Goal: Task Accomplishment & Management: Use online tool/utility

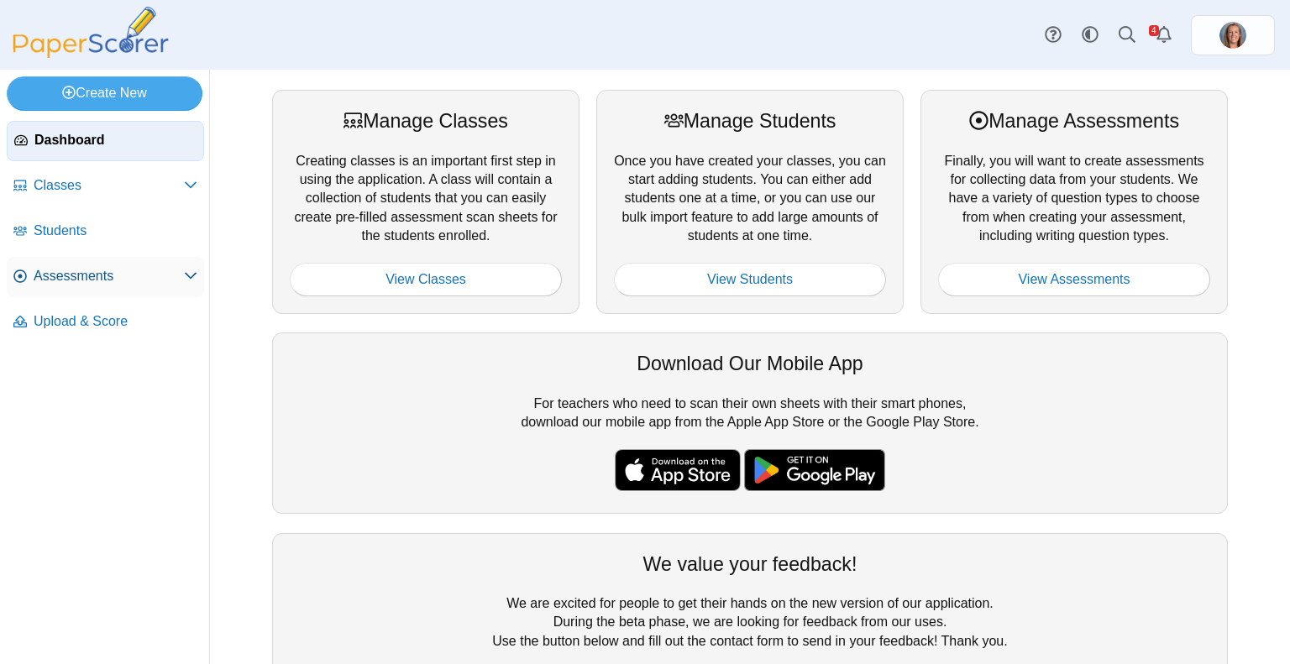
click at [114, 275] on span "Assessments" at bounding box center [109, 276] width 150 height 18
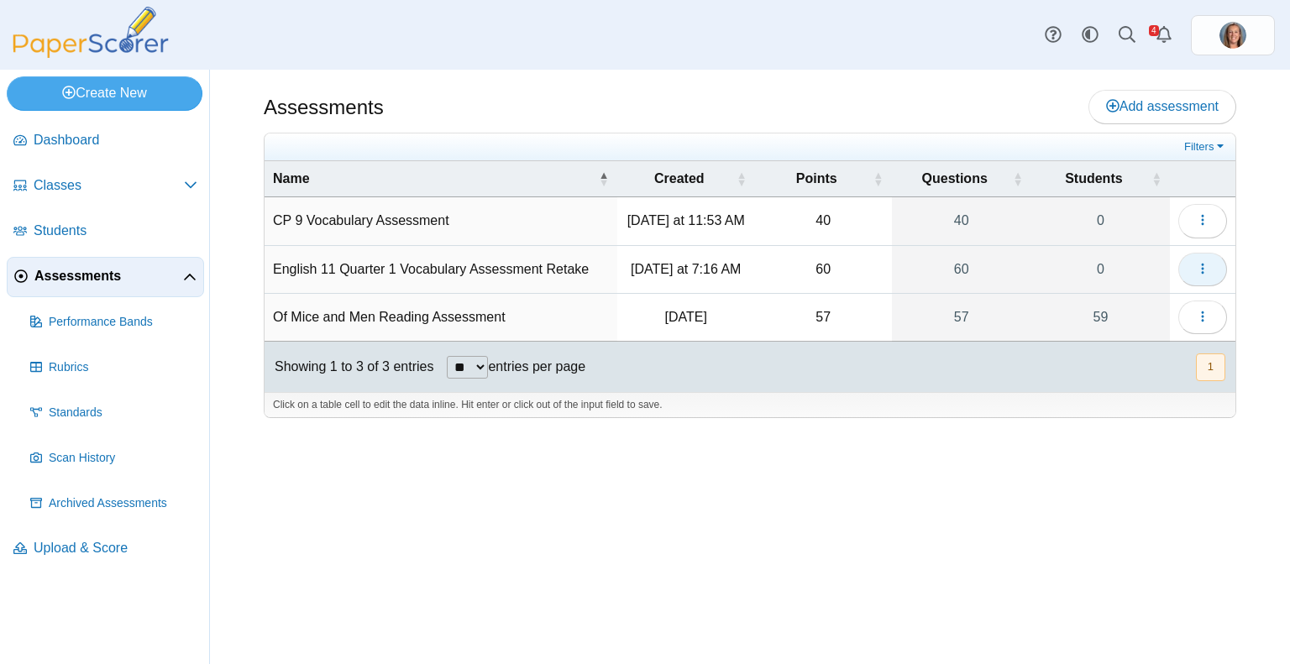
click at [1197, 265] on icon "button" at bounding box center [1202, 268] width 13 height 13
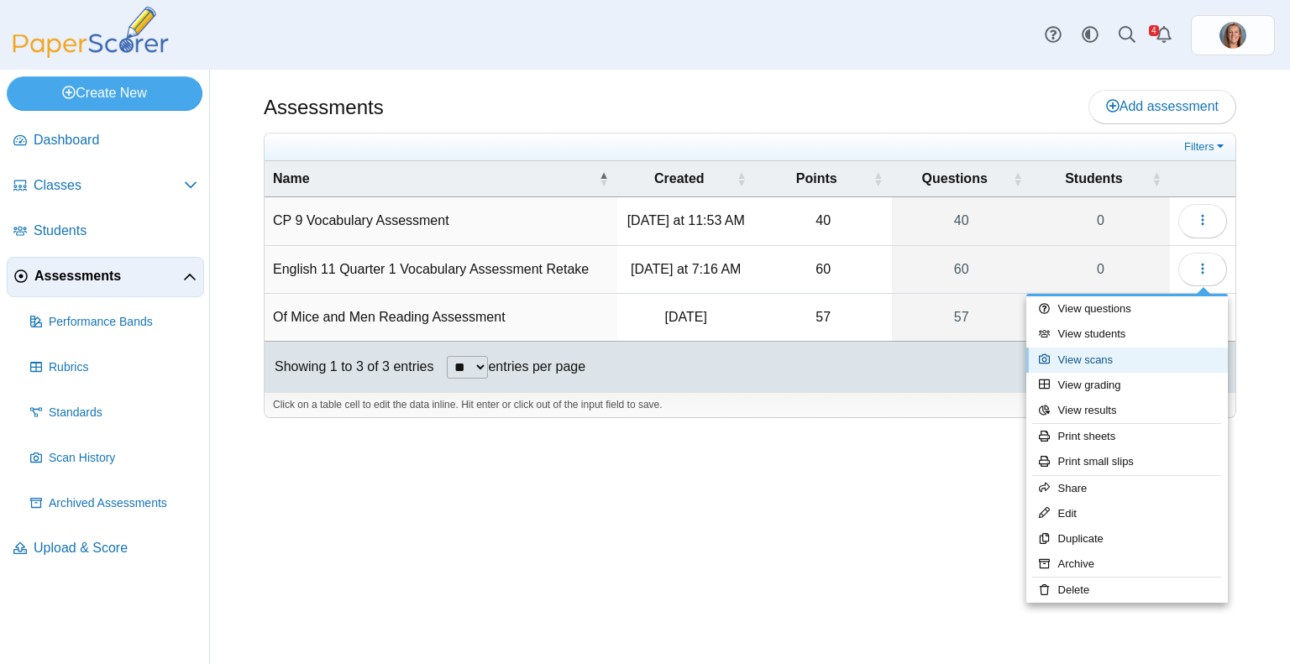
click at [1123, 355] on link "View scans" at bounding box center [1127, 360] width 202 height 25
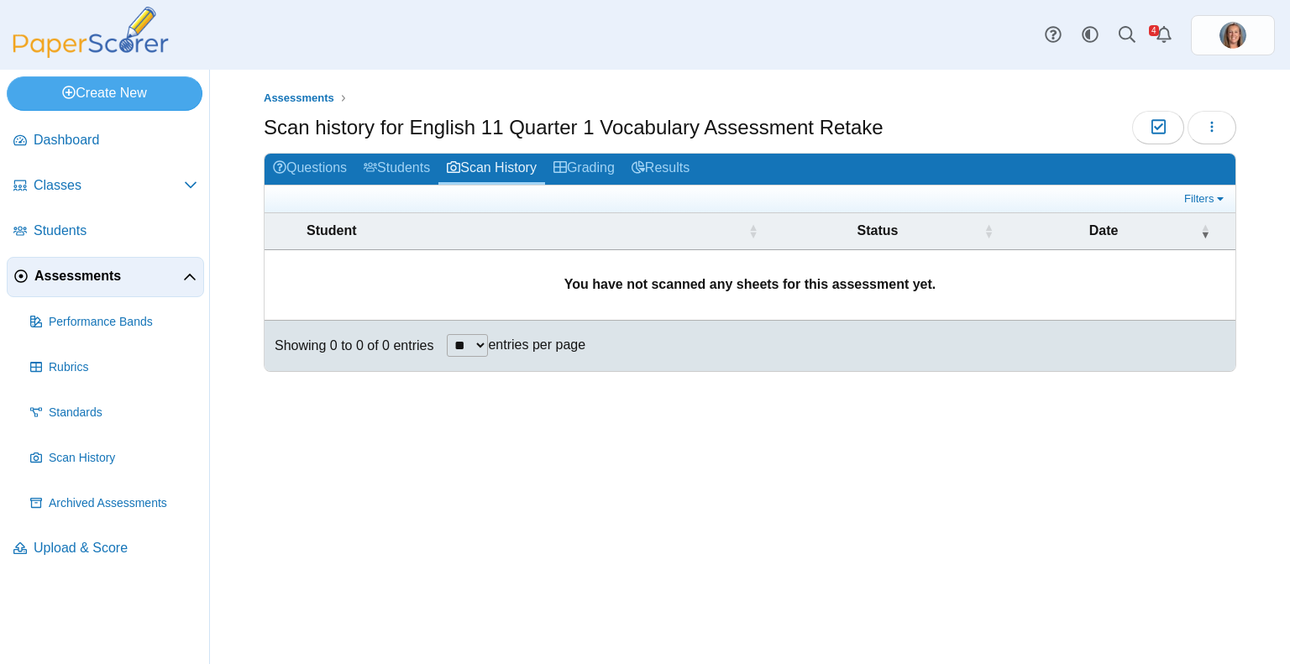
click at [77, 282] on span "Assessments" at bounding box center [108, 276] width 149 height 18
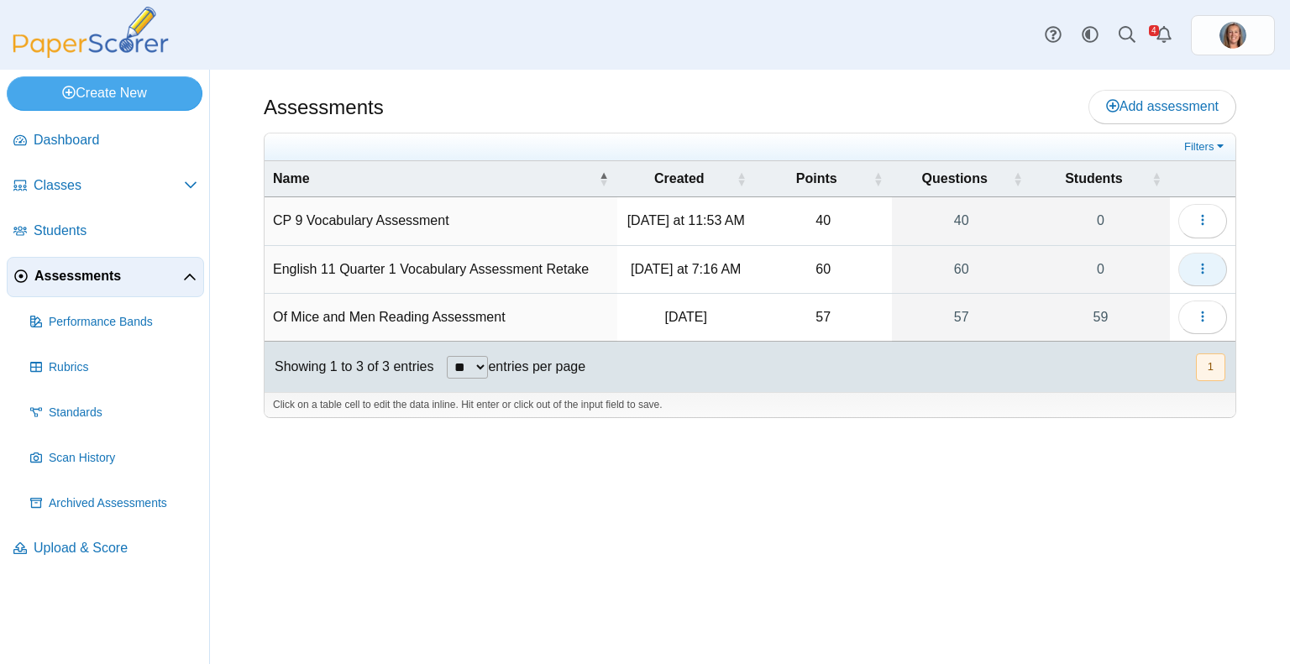
click at [1199, 274] on icon "button" at bounding box center [1202, 268] width 13 height 13
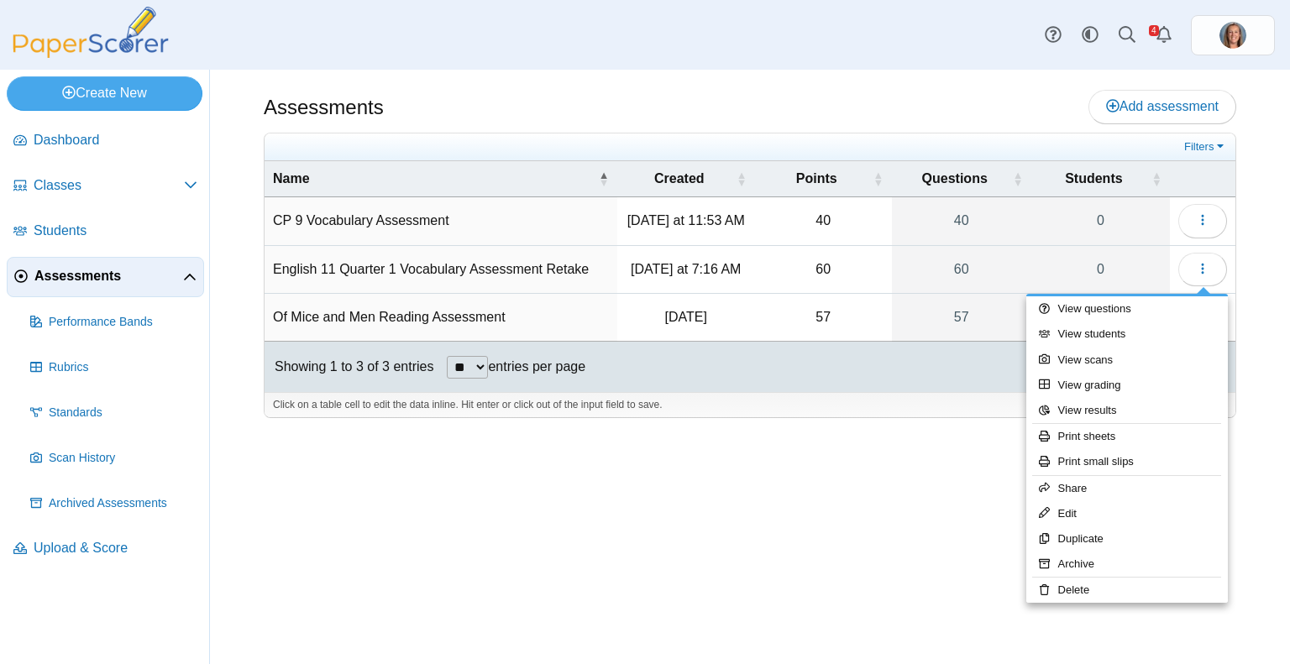
click at [673, 567] on div "Assessments Add assessment 40 0" at bounding box center [750, 367] width 1080 height 595
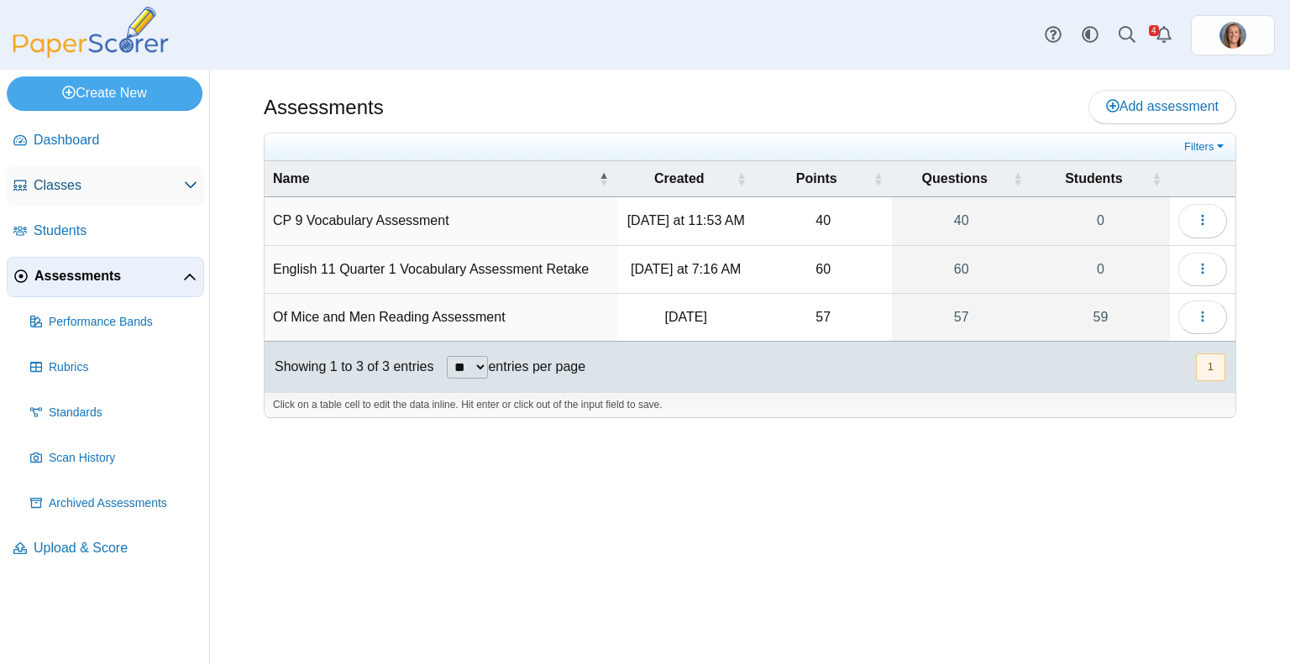
click at [116, 193] on span "Classes" at bounding box center [109, 185] width 150 height 18
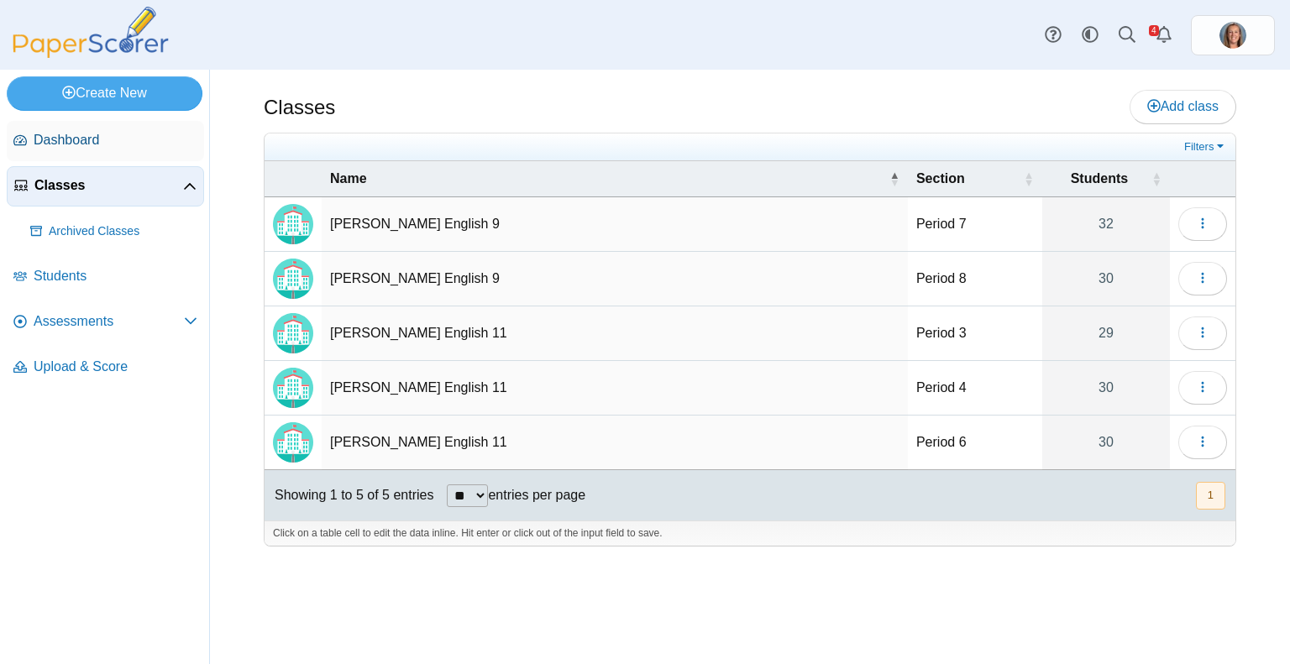
click at [107, 137] on span "Dashboard" at bounding box center [116, 140] width 164 height 18
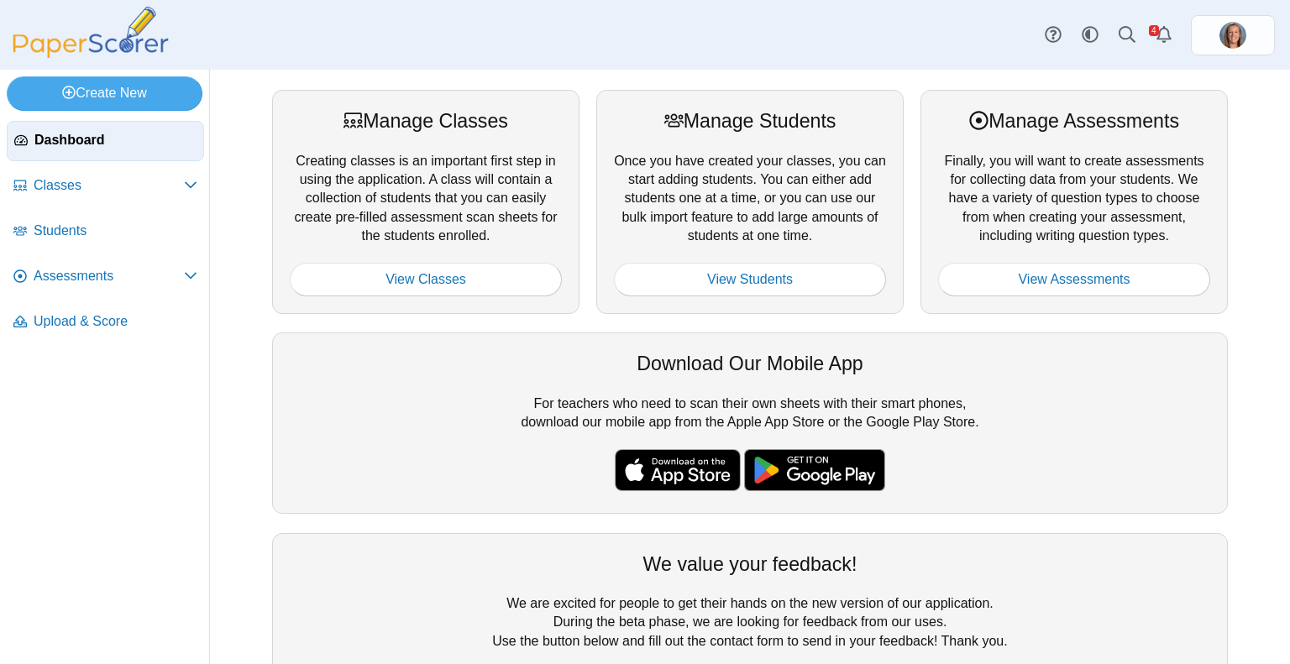
scroll to position [82, 0]
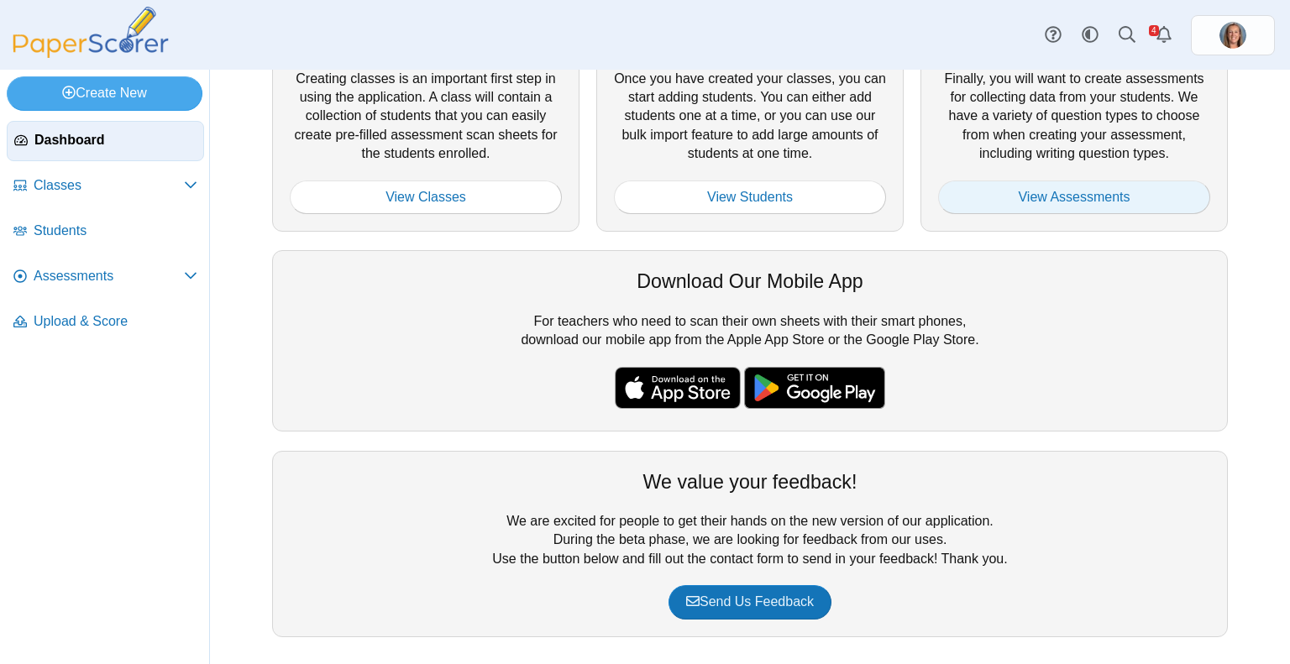
click at [1011, 203] on link "View Assessments" at bounding box center [1074, 198] width 272 height 34
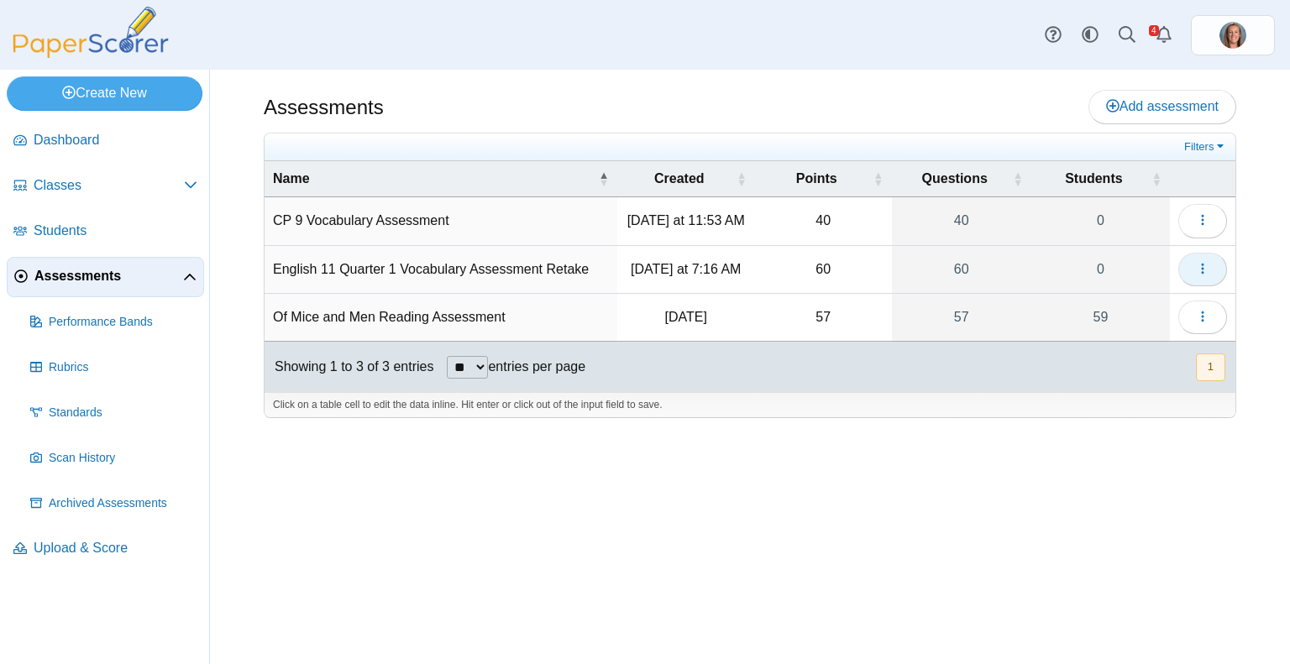
click at [1210, 267] on button "button" at bounding box center [1202, 270] width 49 height 34
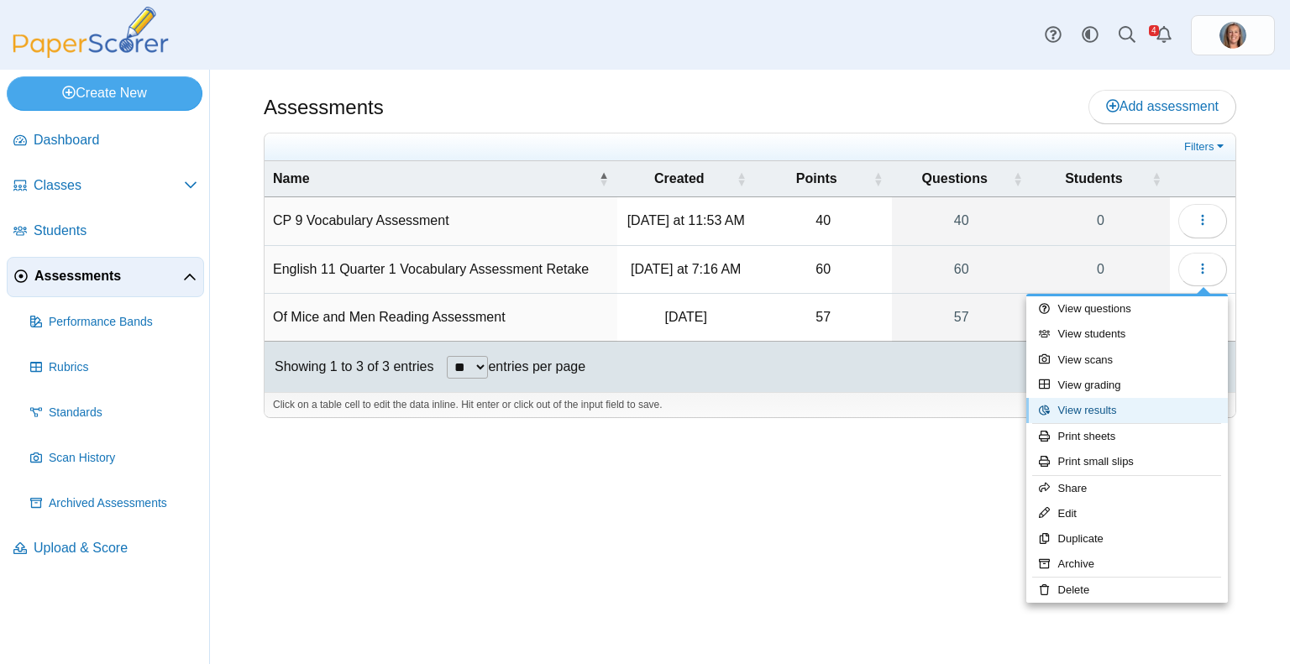
click at [1117, 407] on link "View results" at bounding box center [1127, 410] width 202 height 25
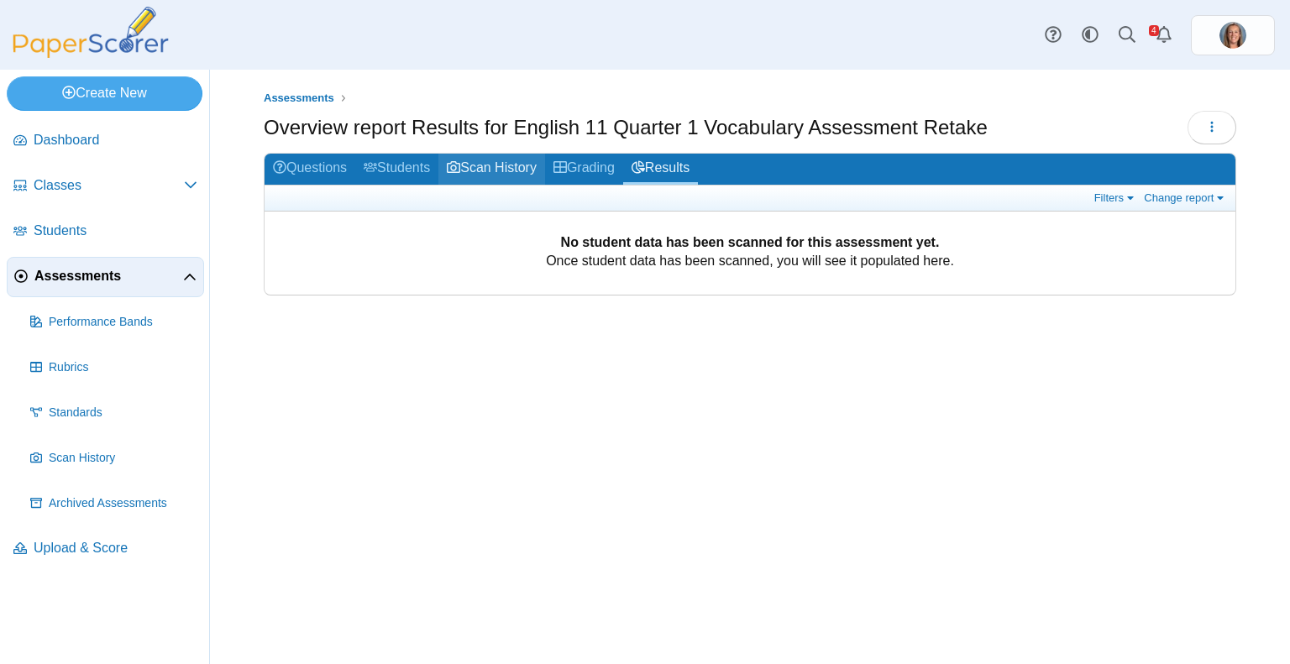
click at [470, 166] on link "Scan History" at bounding box center [491, 169] width 107 height 31
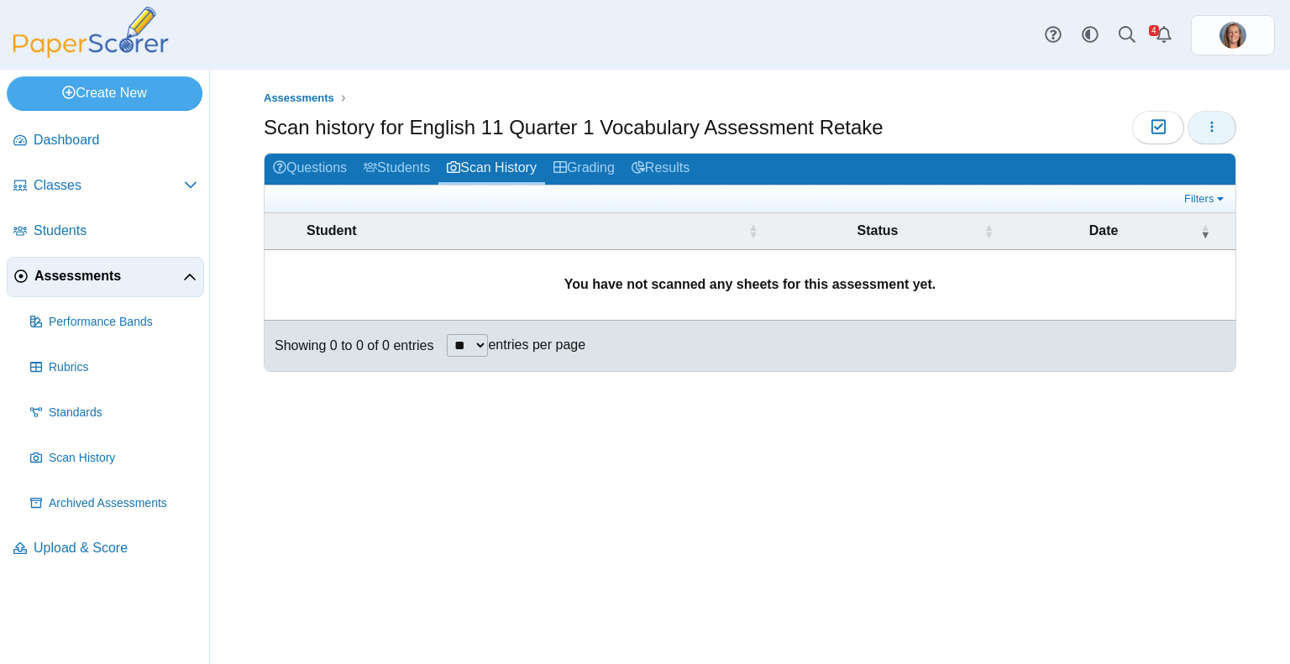
click at [1221, 135] on button "button" at bounding box center [1212, 128] width 49 height 34
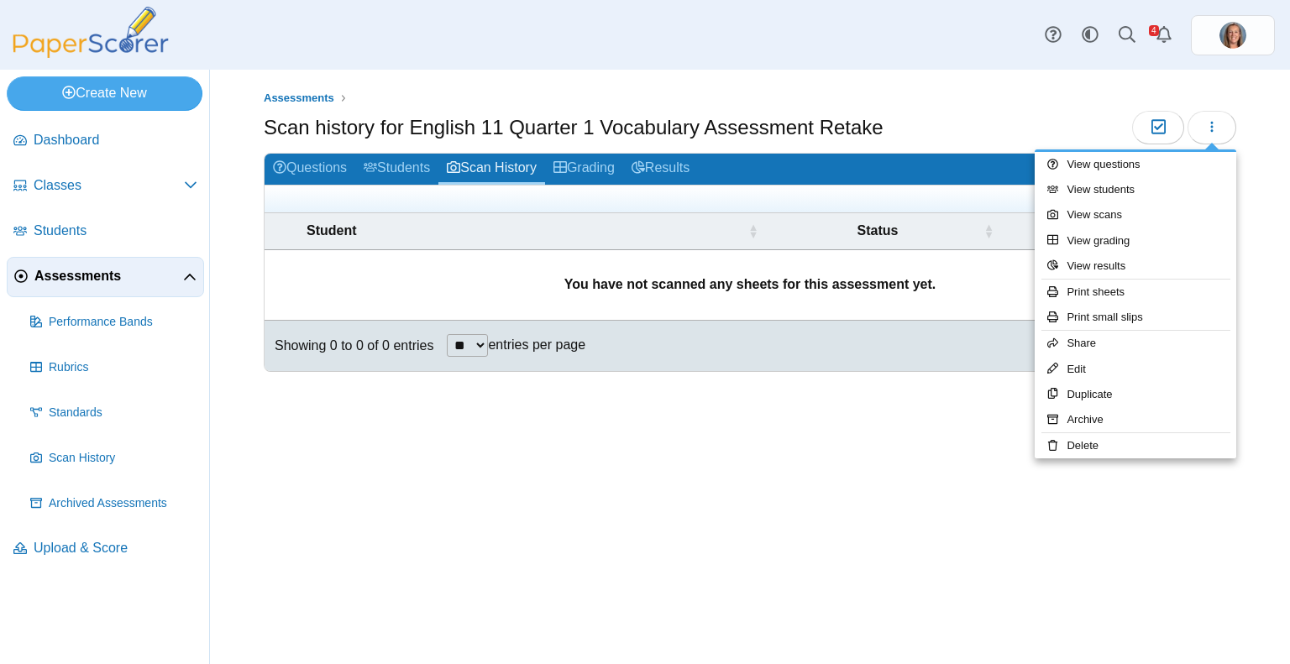
click at [880, 459] on div "Assessments Scan history for English 11 Quarter 1 Vocabulary Assessment Retake …" at bounding box center [750, 367] width 1080 height 595
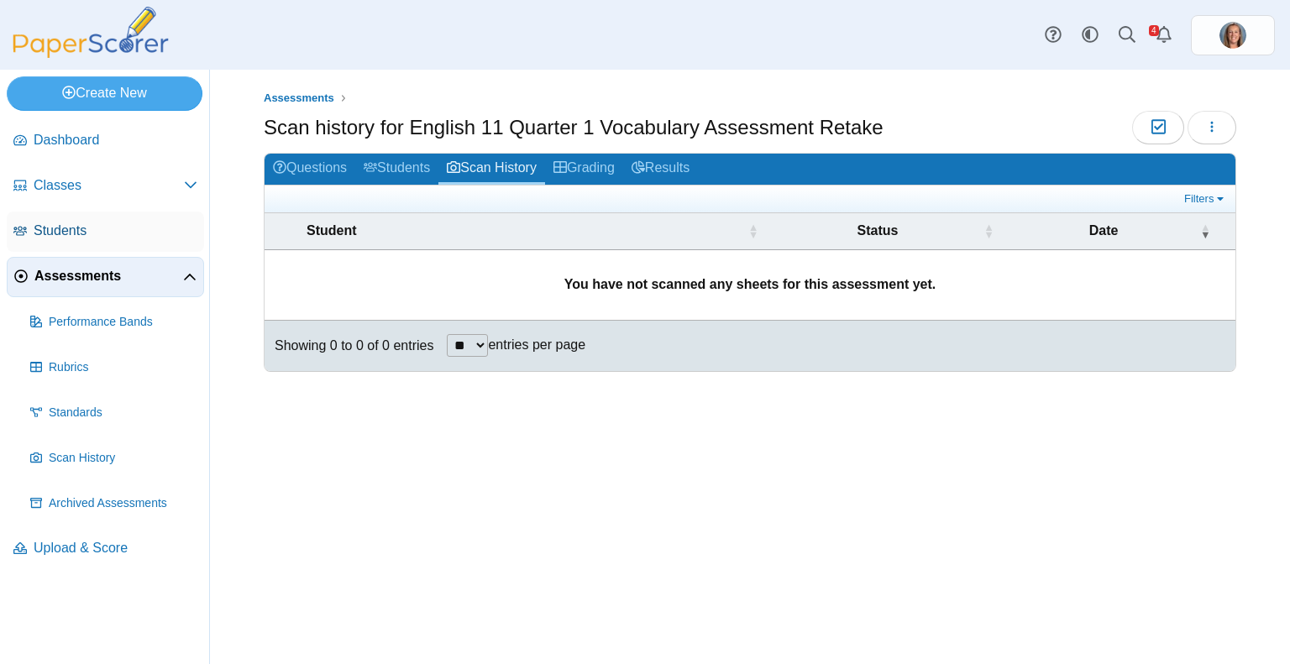
click at [118, 234] on span "Students" at bounding box center [116, 231] width 164 height 18
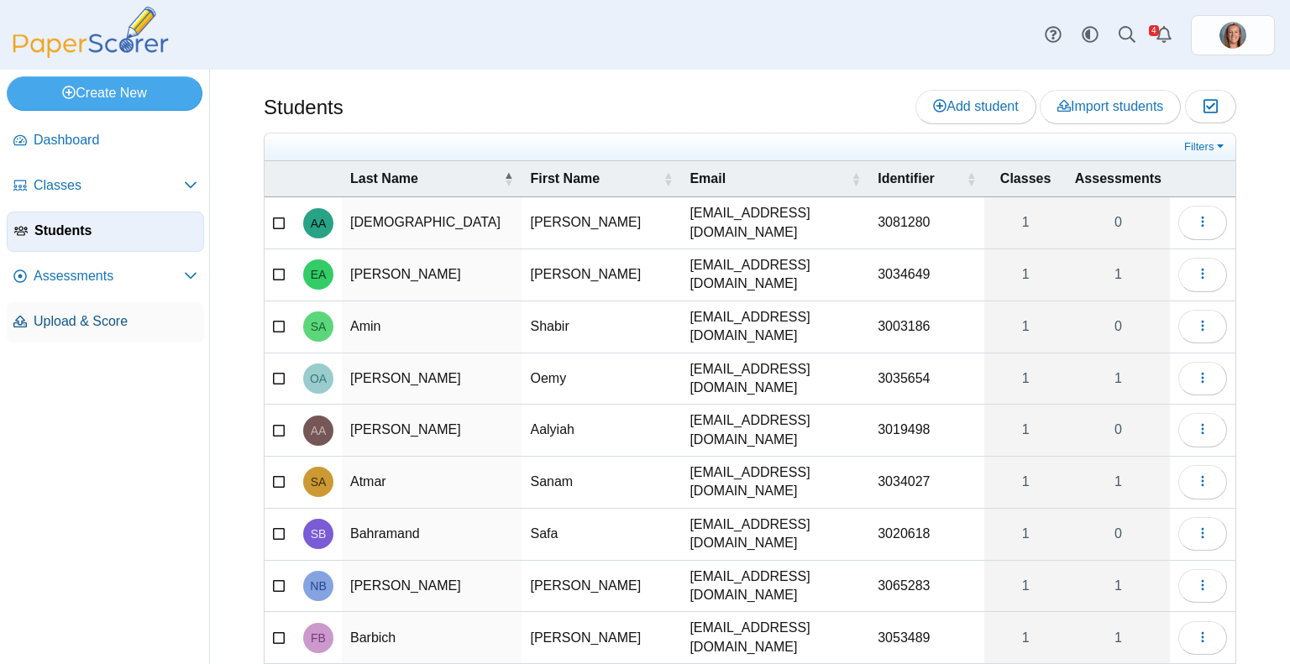
click at [73, 314] on span "Upload & Score" at bounding box center [116, 321] width 164 height 18
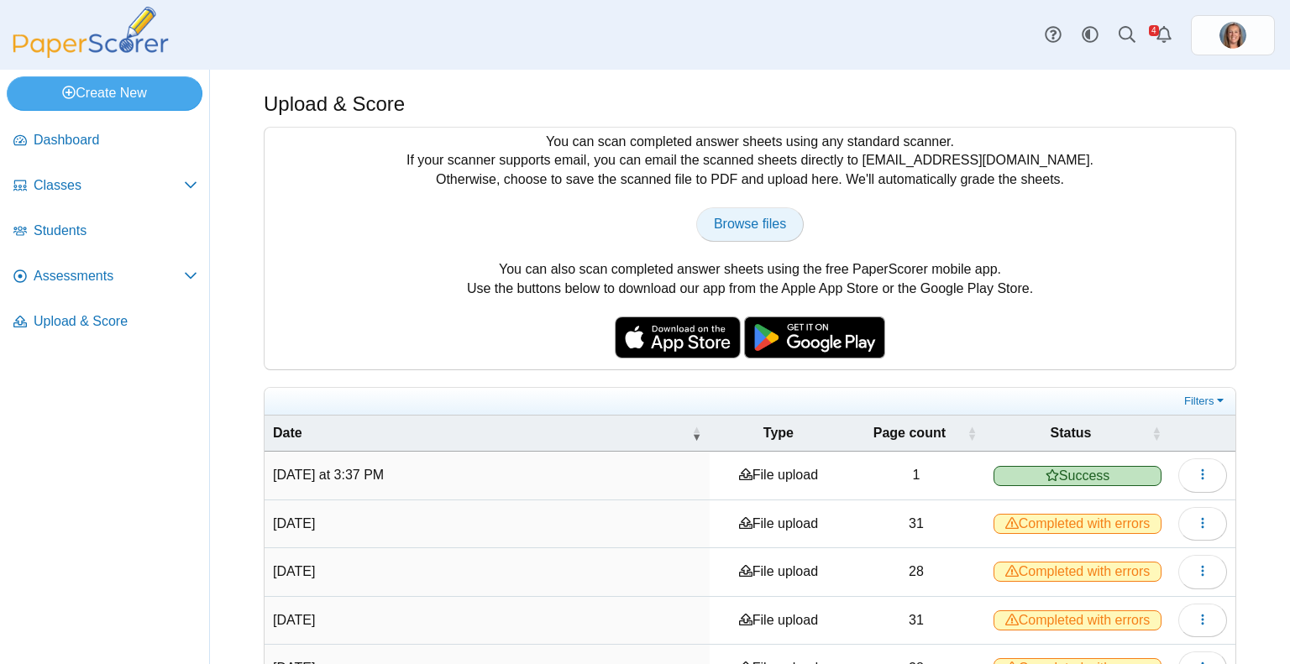
click at [765, 224] on span "Browse files" at bounding box center [750, 224] width 72 height 14
type input "**********"
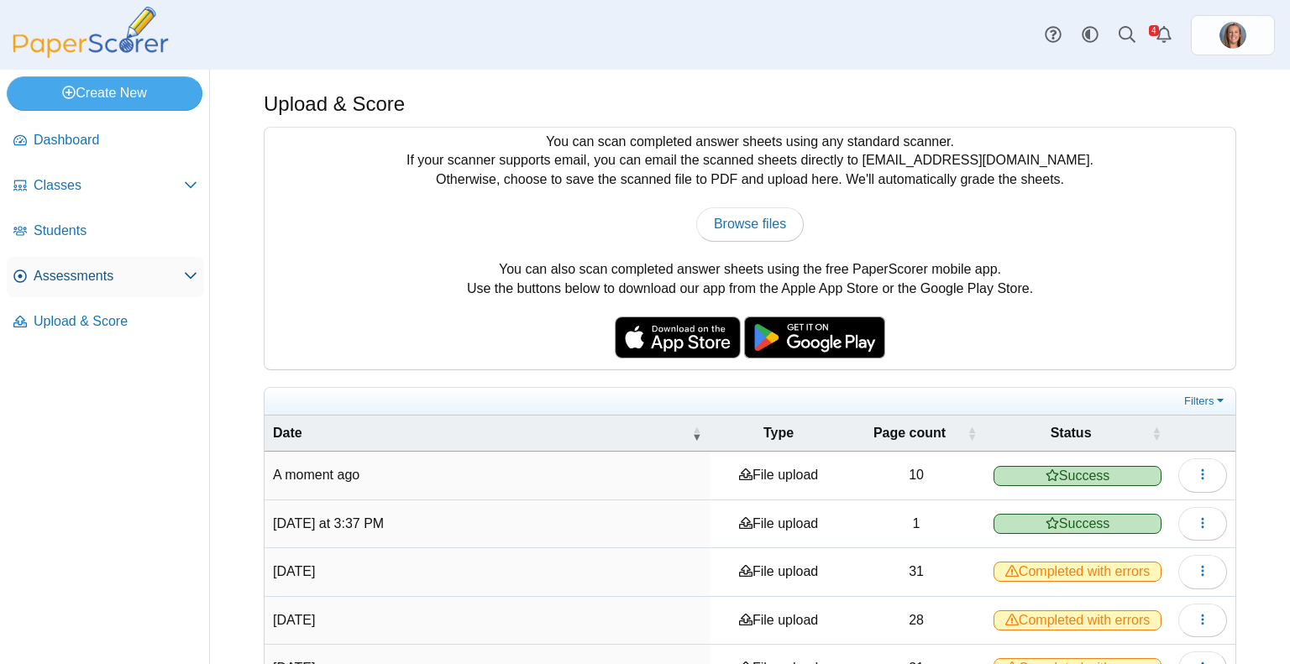
click at [76, 270] on span "Assessments" at bounding box center [109, 276] width 150 height 18
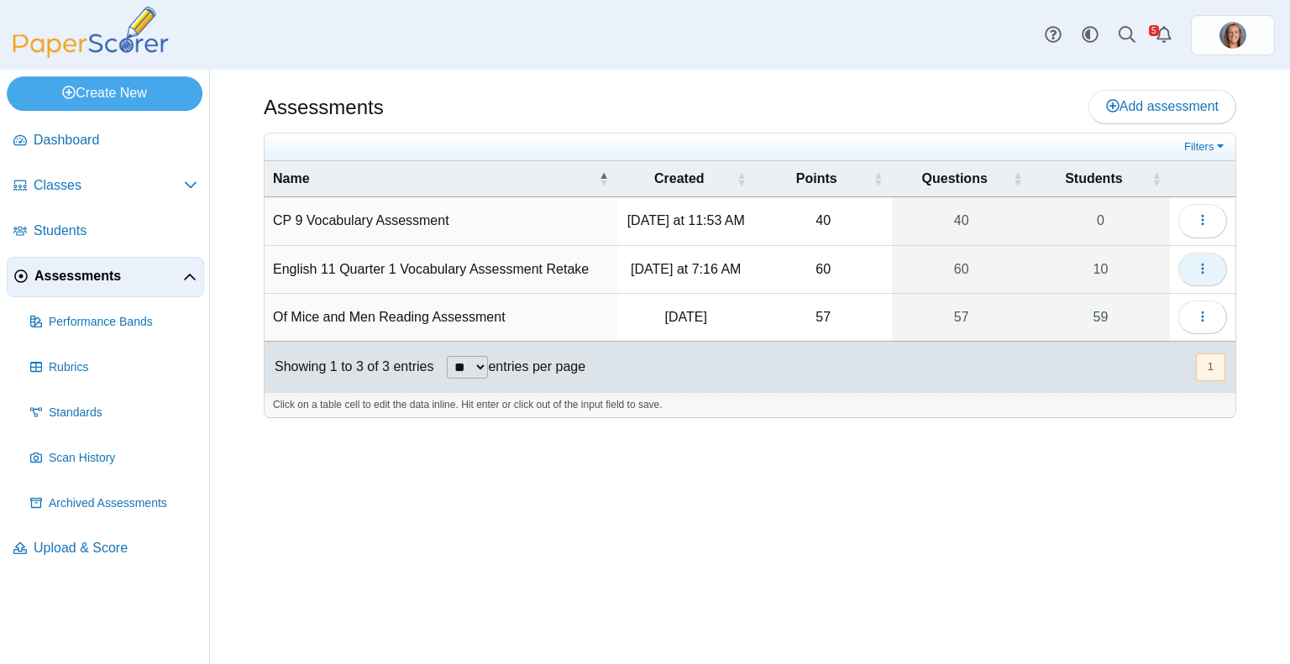
click at [1193, 281] on button "button" at bounding box center [1202, 270] width 49 height 34
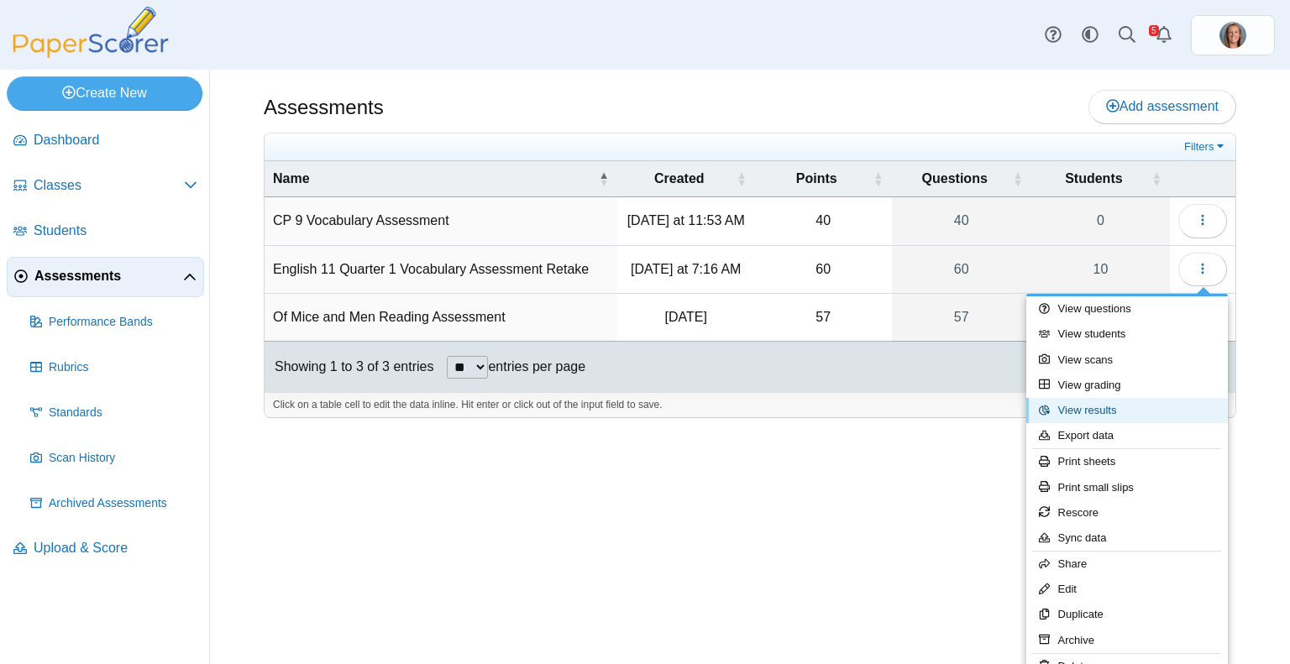
click at [1133, 407] on link "View results" at bounding box center [1127, 410] width 202 height 25
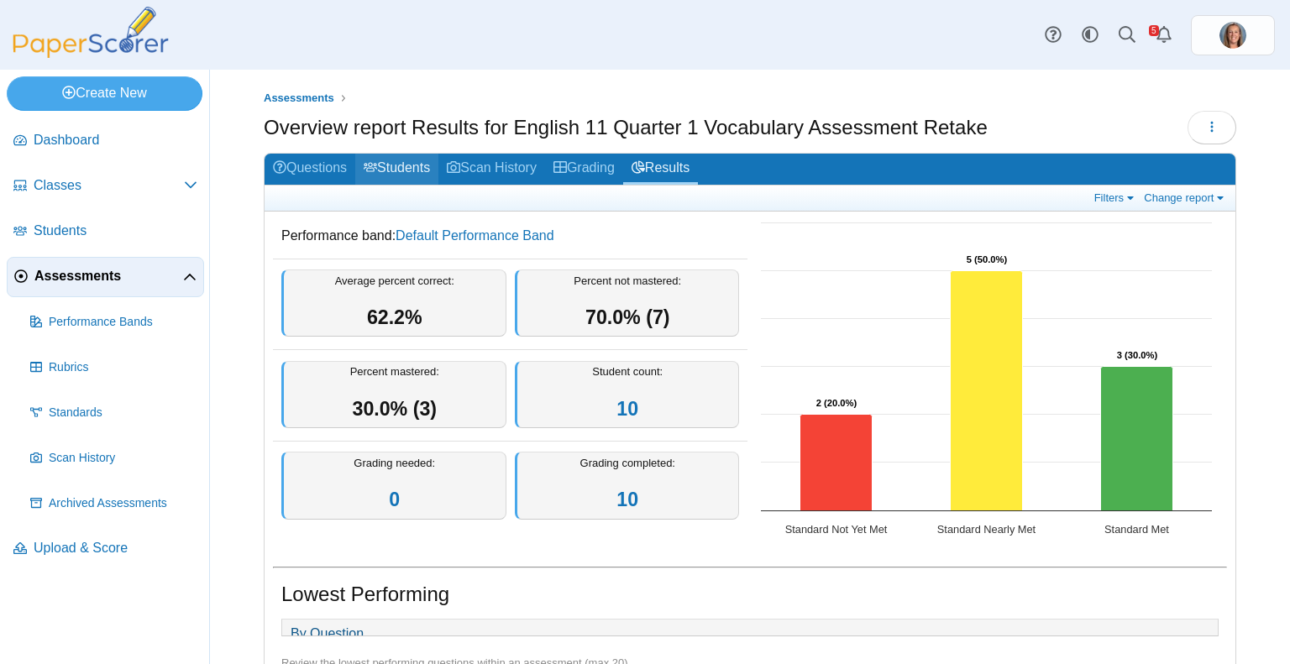
click at [422, 170] on link "Students" at bounding box center [396, 169] width 83 height 31
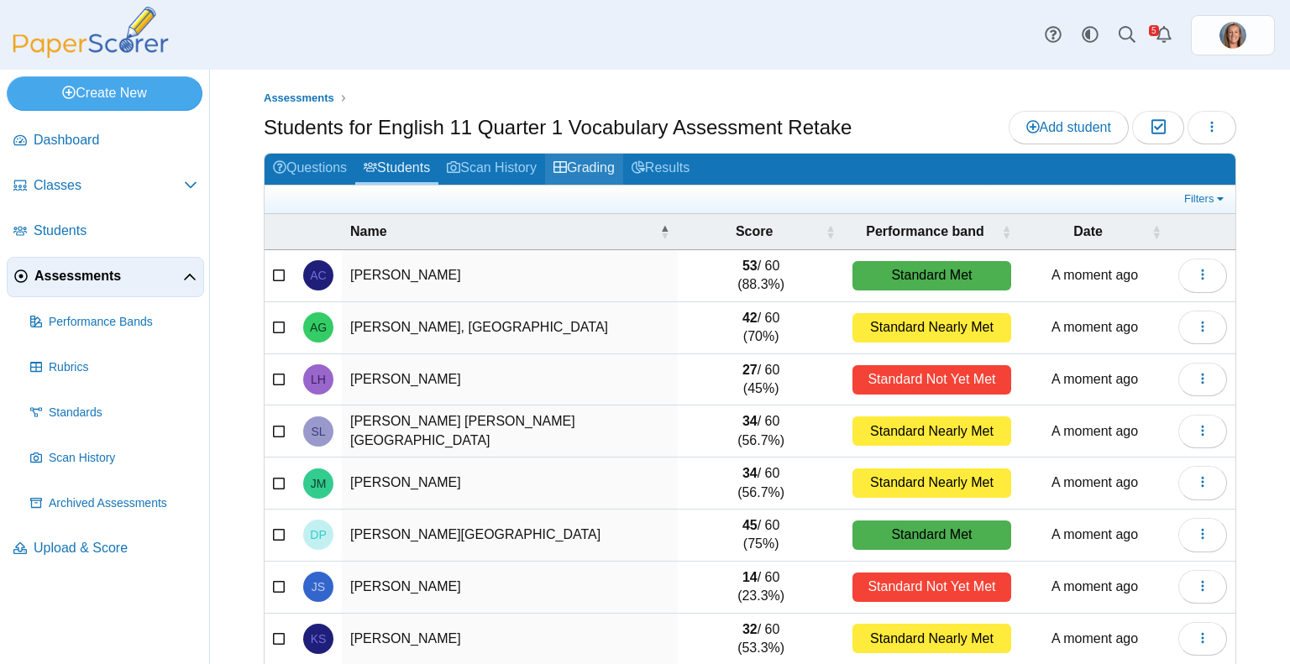
click at [605, 173] on link "Grading" at bounding box center [584, 169] width 78 height 31
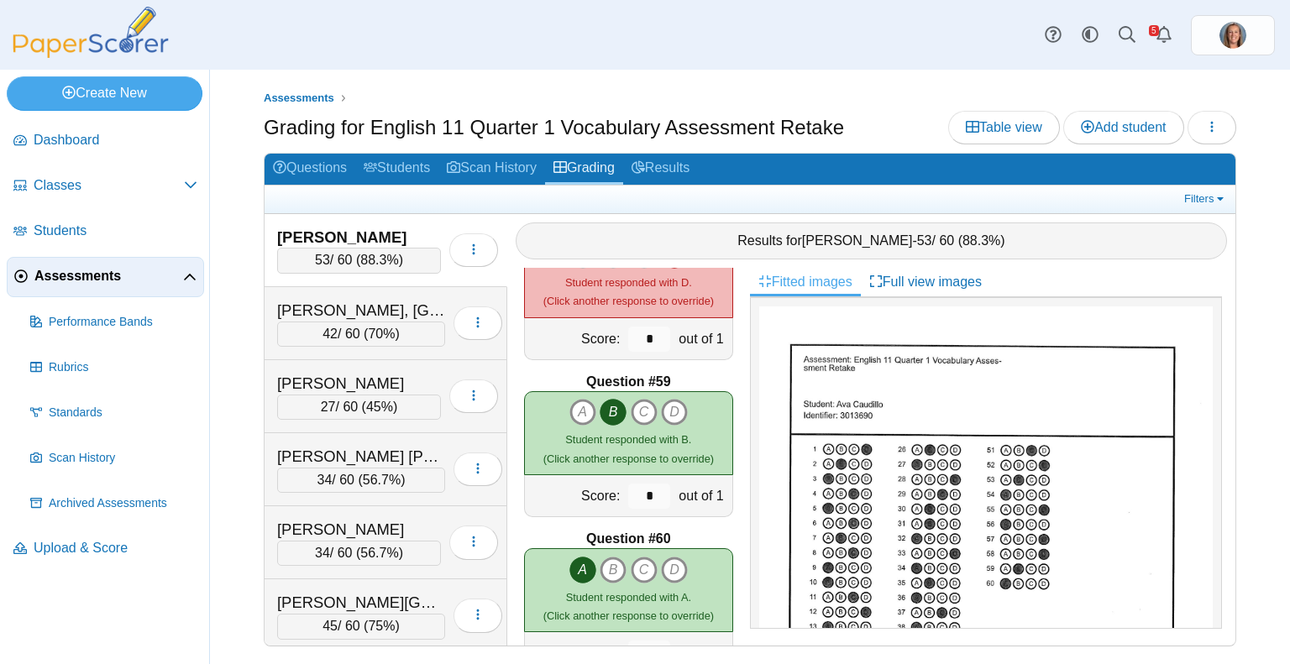
scroll to position [9097, 0]
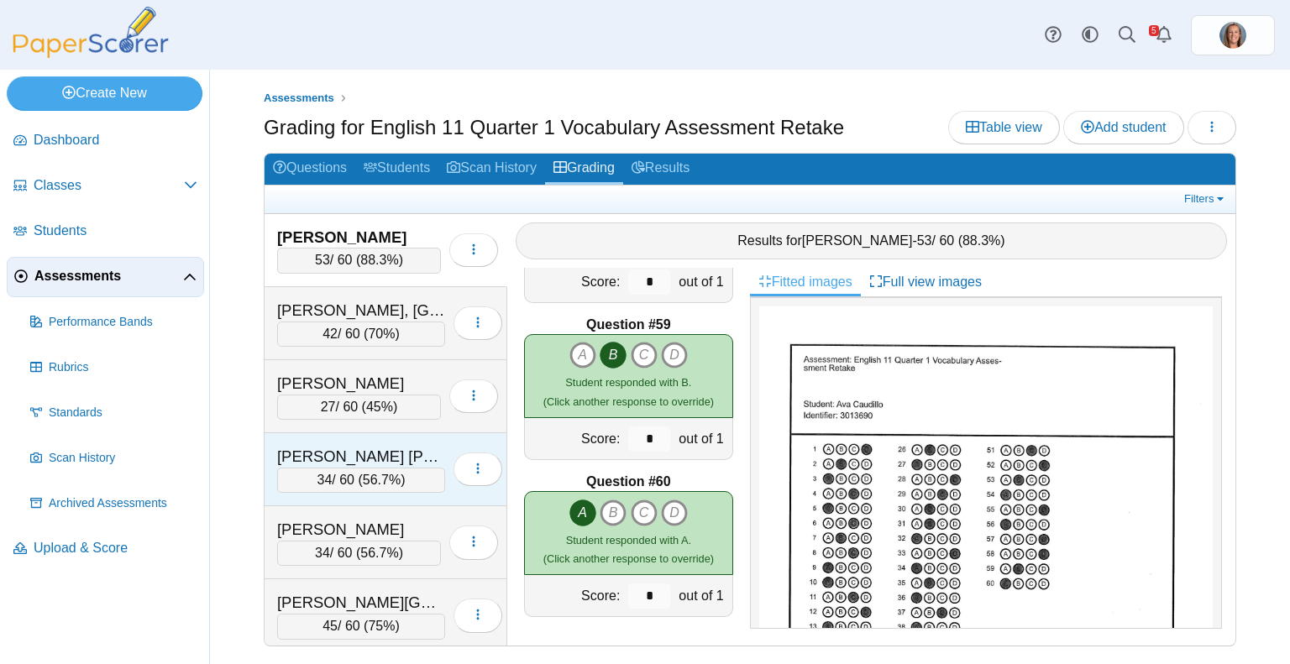
click at [403, 463] on div "[PERSON_NAME] [PERSON_NAME][GEOGRAPHIC_DATA]" at bounding box center [361, 457] width 168 height 22
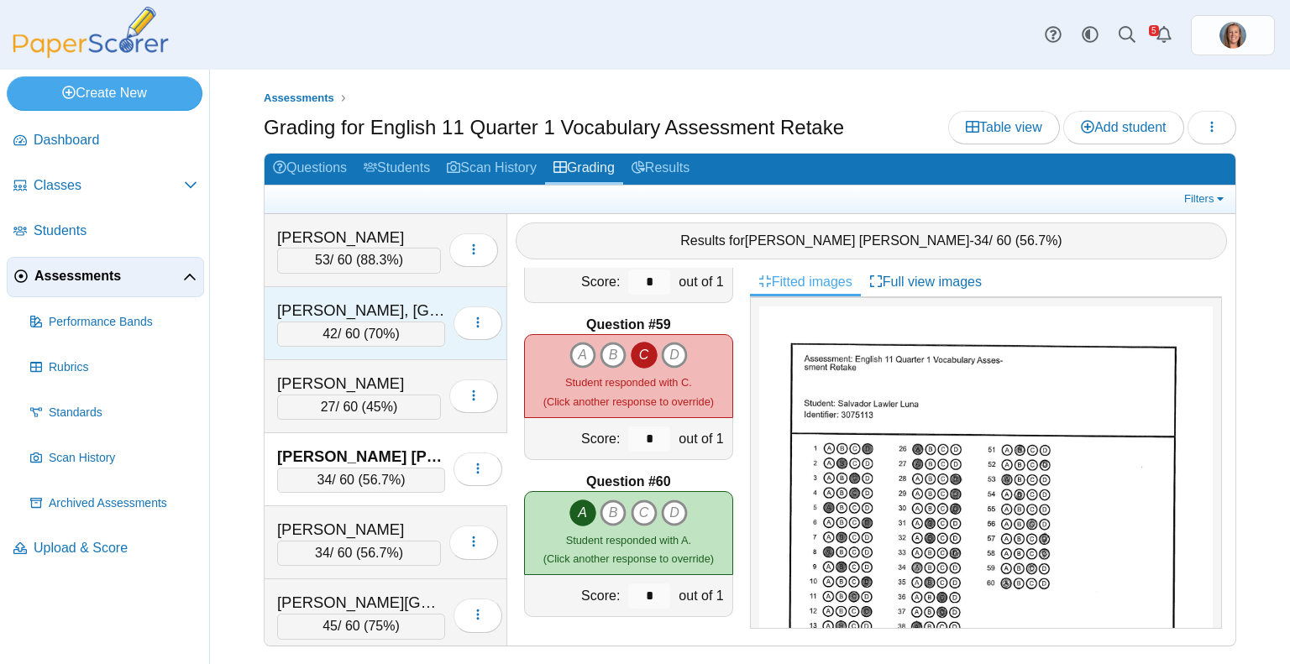
click at [375, 310] on div "[PERSON_NAME], [GEOGRAPHIC_DATA]" at bounding box center [361, 311] width 168 height 22
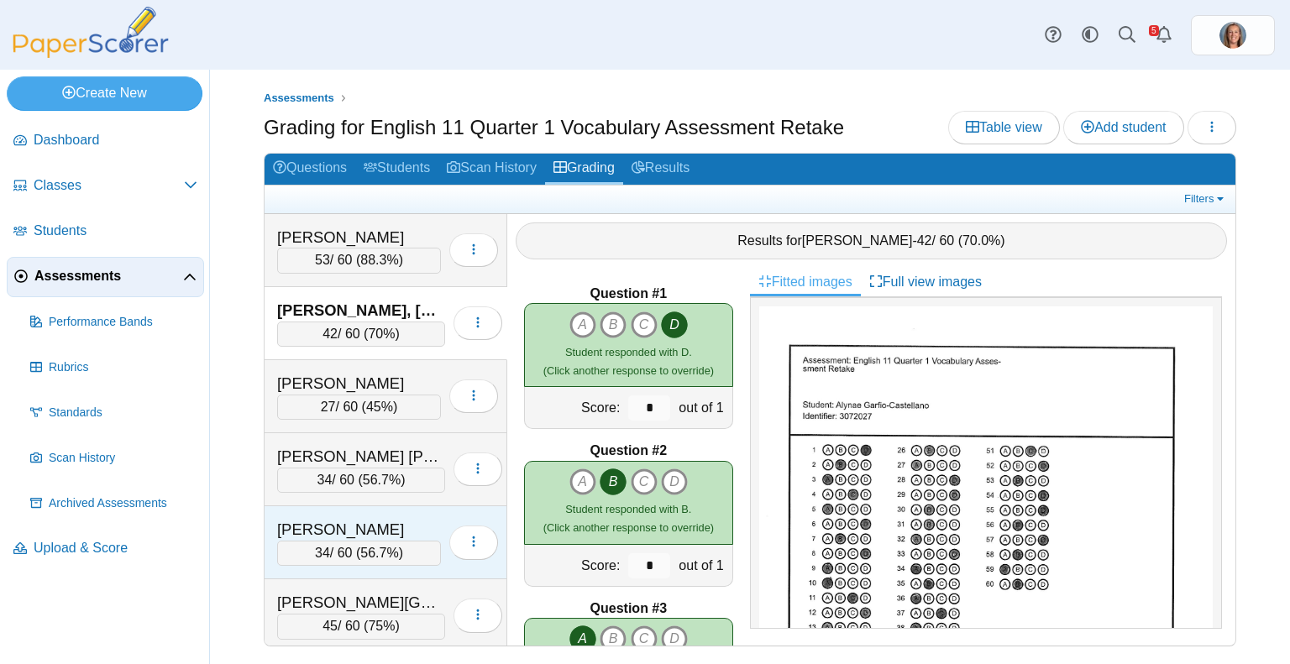
scroll to position [293, 0]
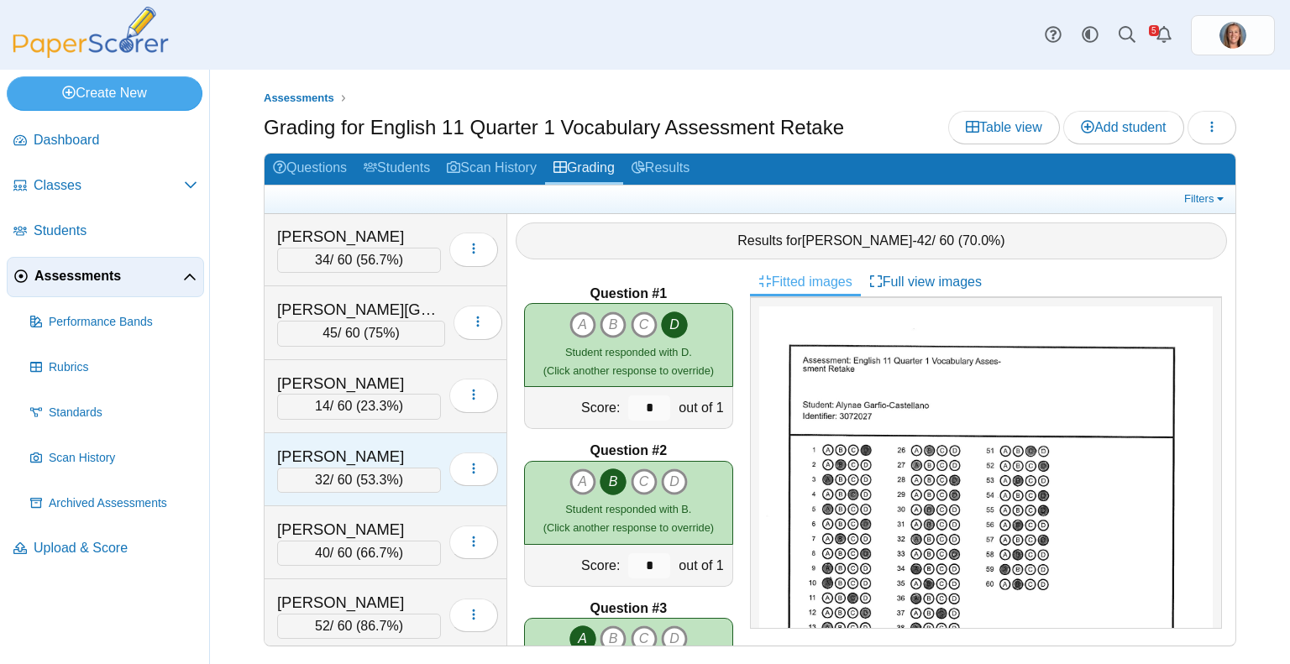
click at [373, 451] on div "[PERSON_NAME]" at bounding box center [359, 457] width 164 height 22
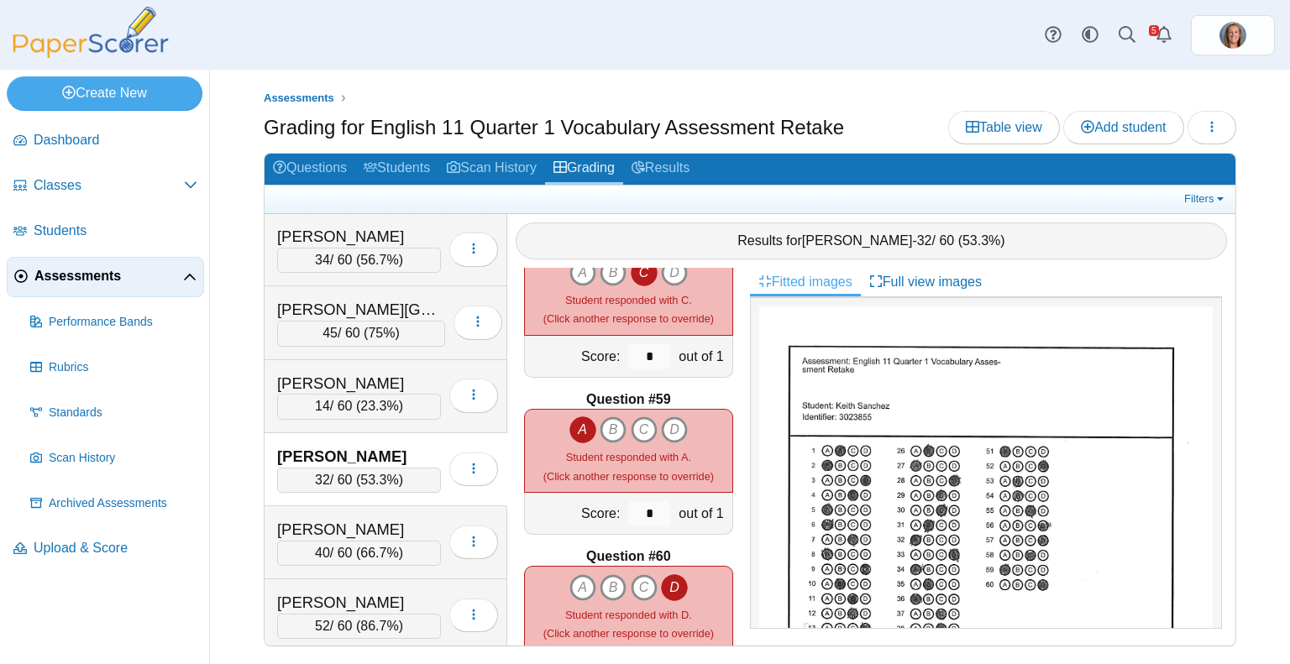
scroll to position [9097, 0]
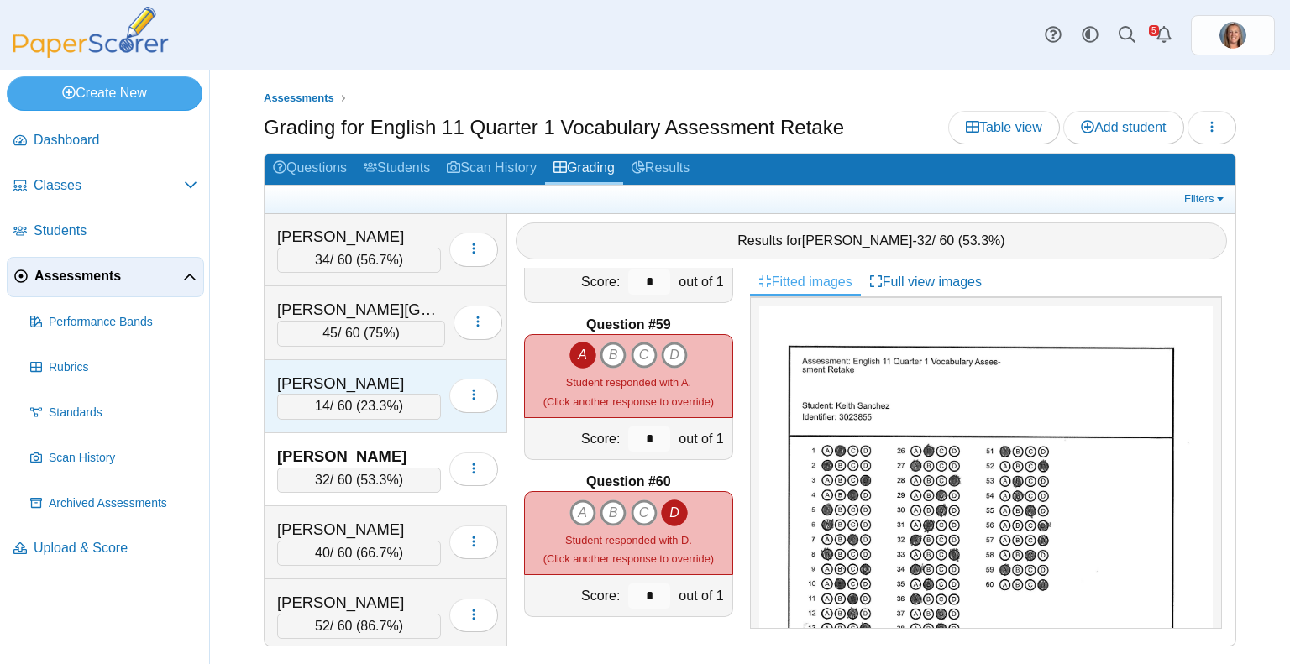
click at [344, 373] on div "[PERSON_NAME]" at bounding box center [359, 384] width 164 height 22
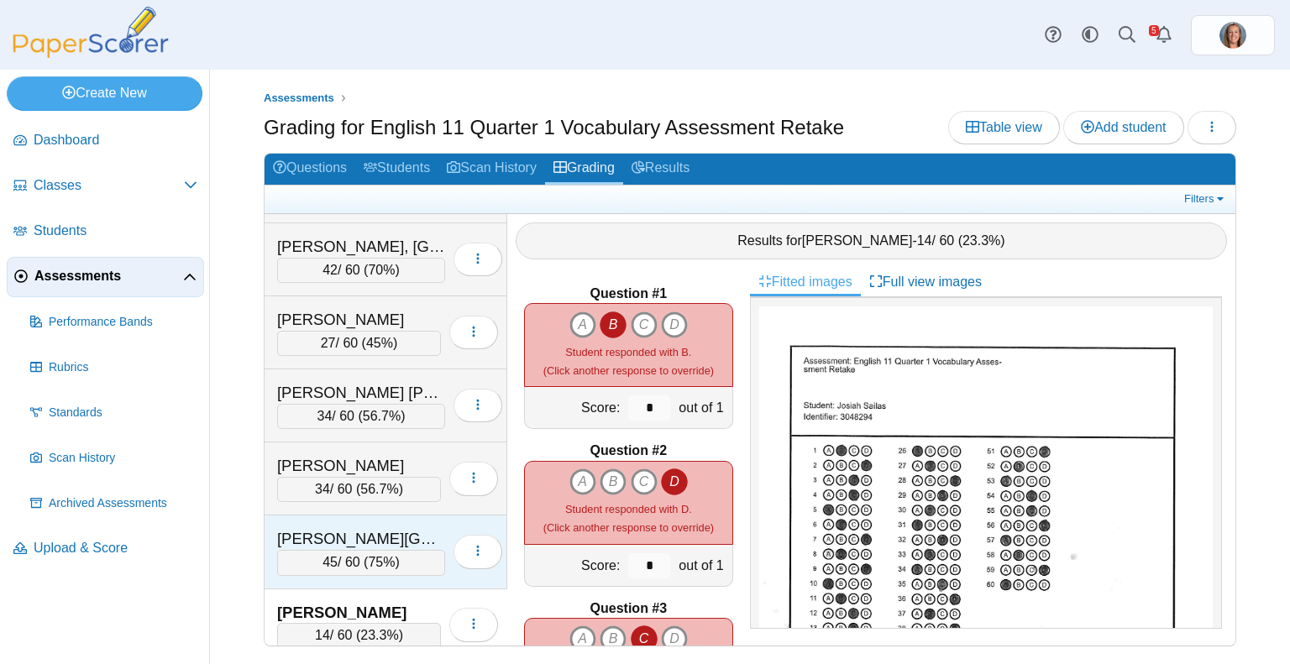
scroll to position [62, 0]
click at [370, 346] on span "45%" at bounding box center [379, 345] width 27 height 14
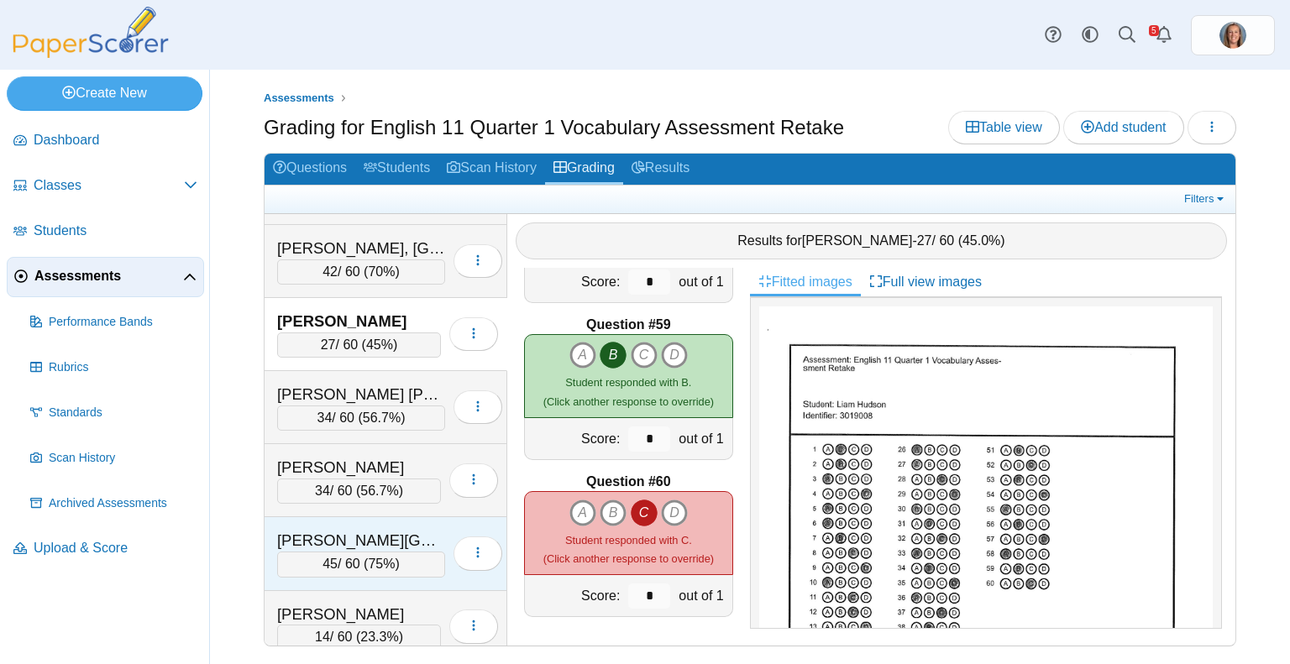
scroll to position [293, 0]
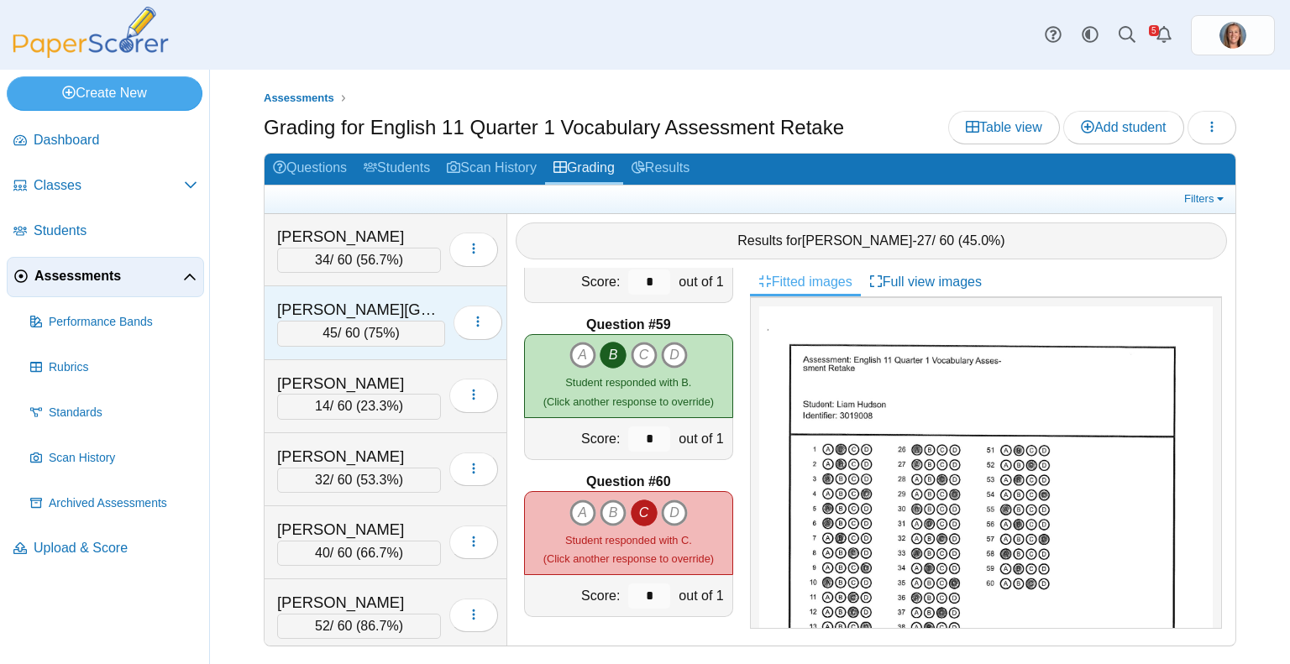
click at [363, 541] on div "40 / 60 ( 66.7% )" at bounding box center [359, 553] width 164 height 25
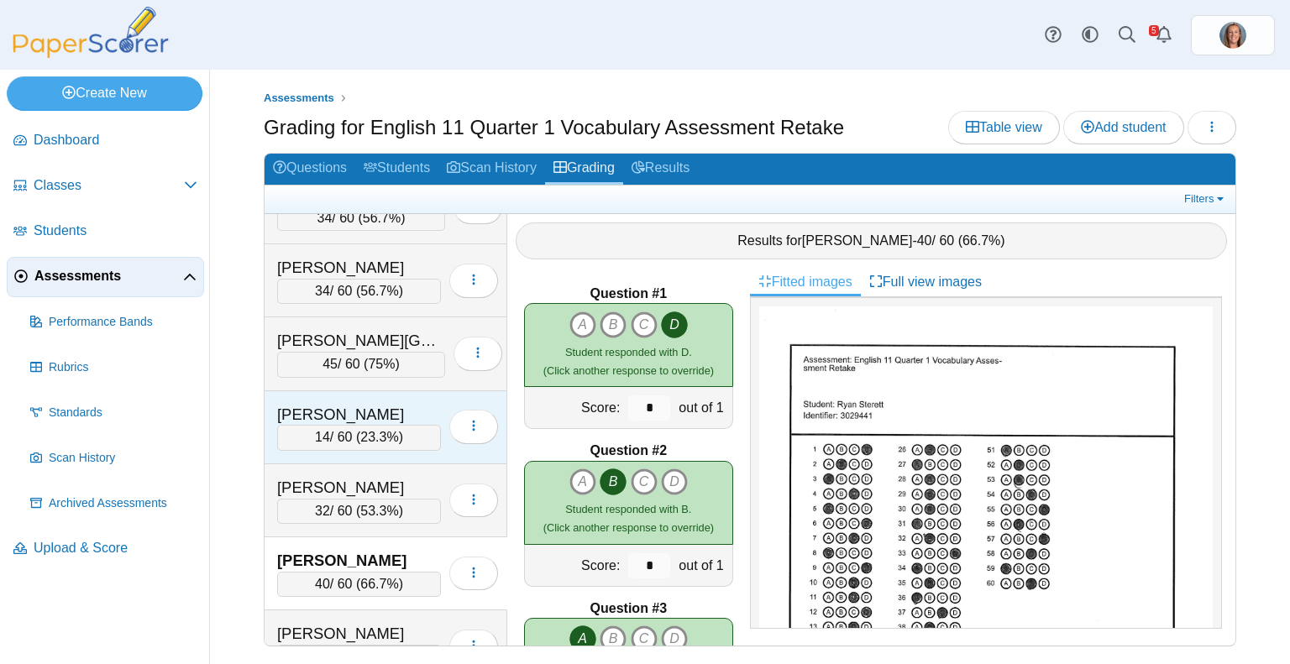
scroll to position [260, 0]
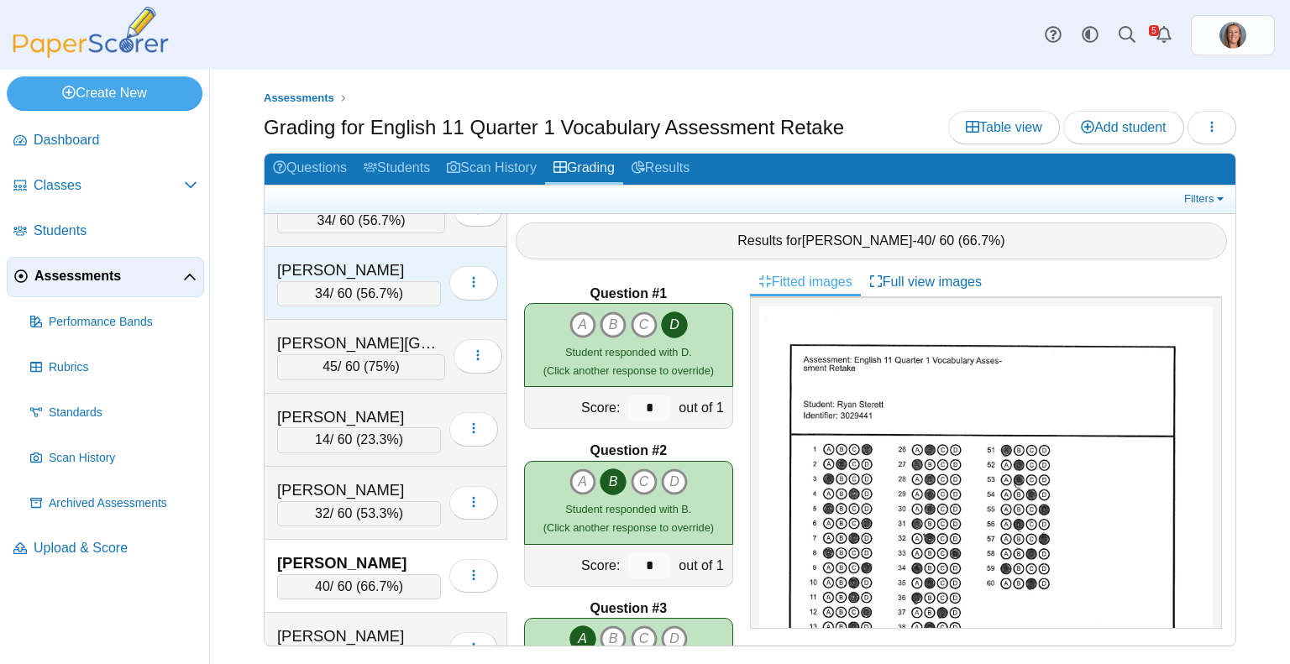
click at [365, 268] on div "[PERSON_NAME]" at bounding box center [359, 271] width 164 height 22
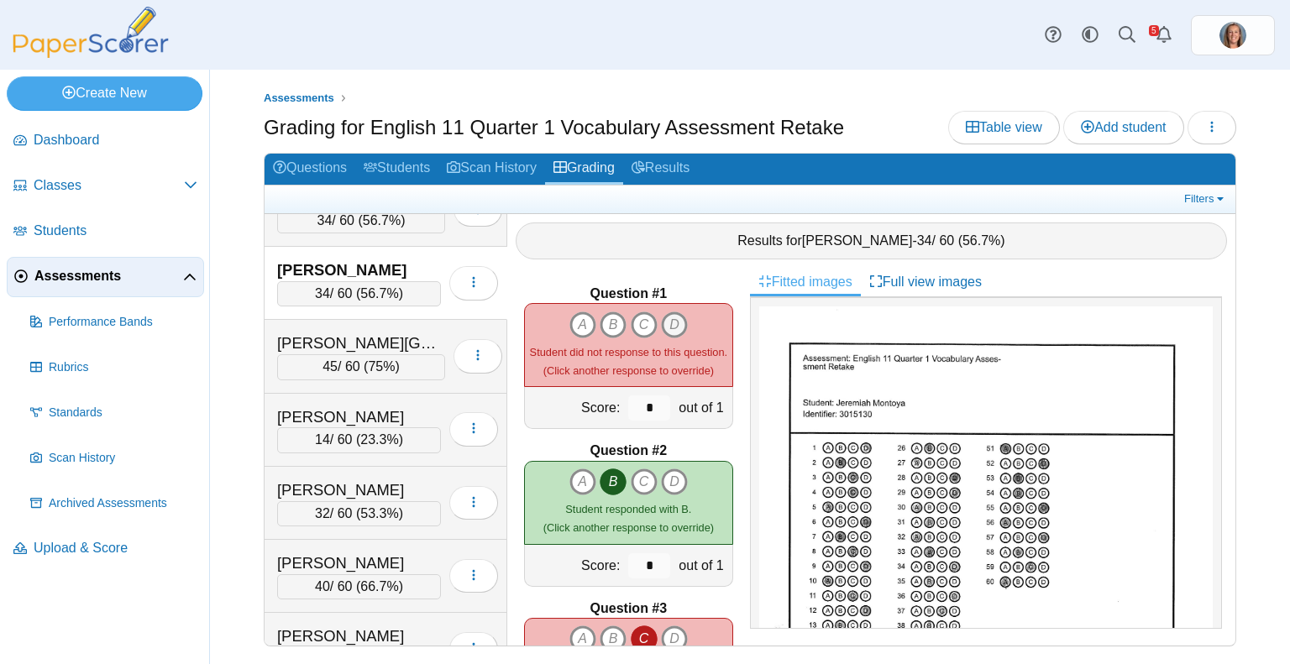
click at [667, 313] on icon "D" at bounding box center [674, 325] width 27 height 27
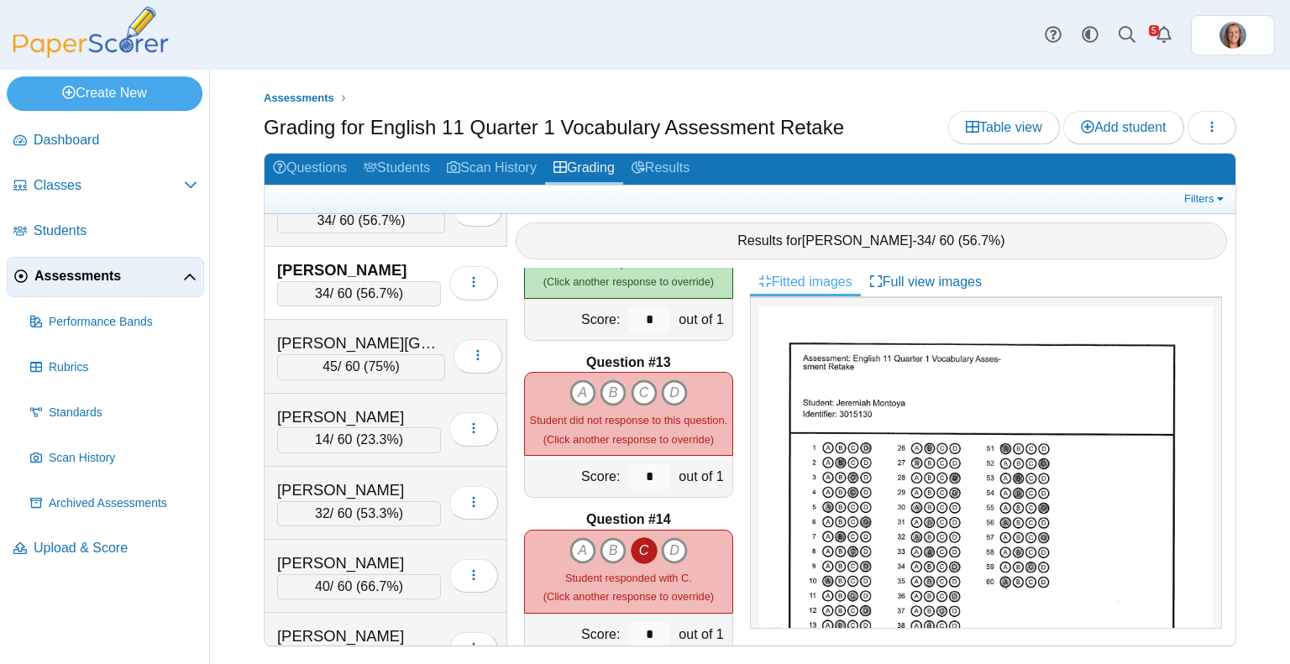
scroll to position [1821, 0]
click at [604, 379] on icon "B" at bounding box center [613, 392] width 27 height 27
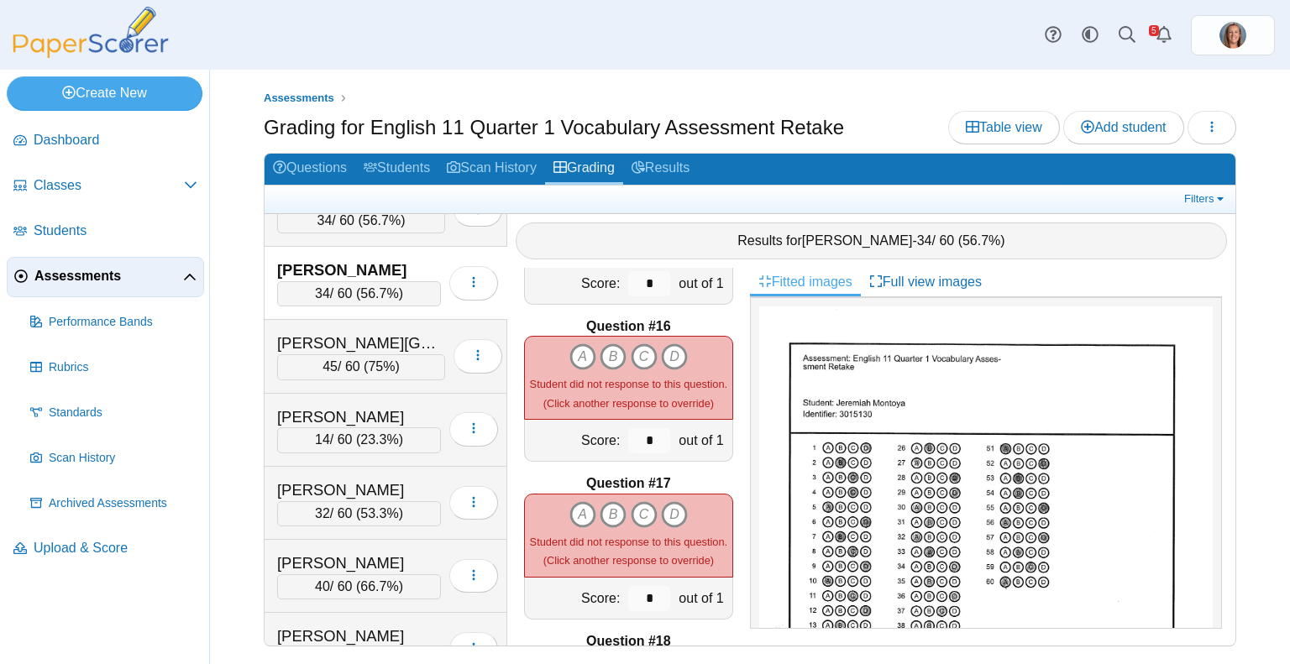
scroll to position [2293, 0]
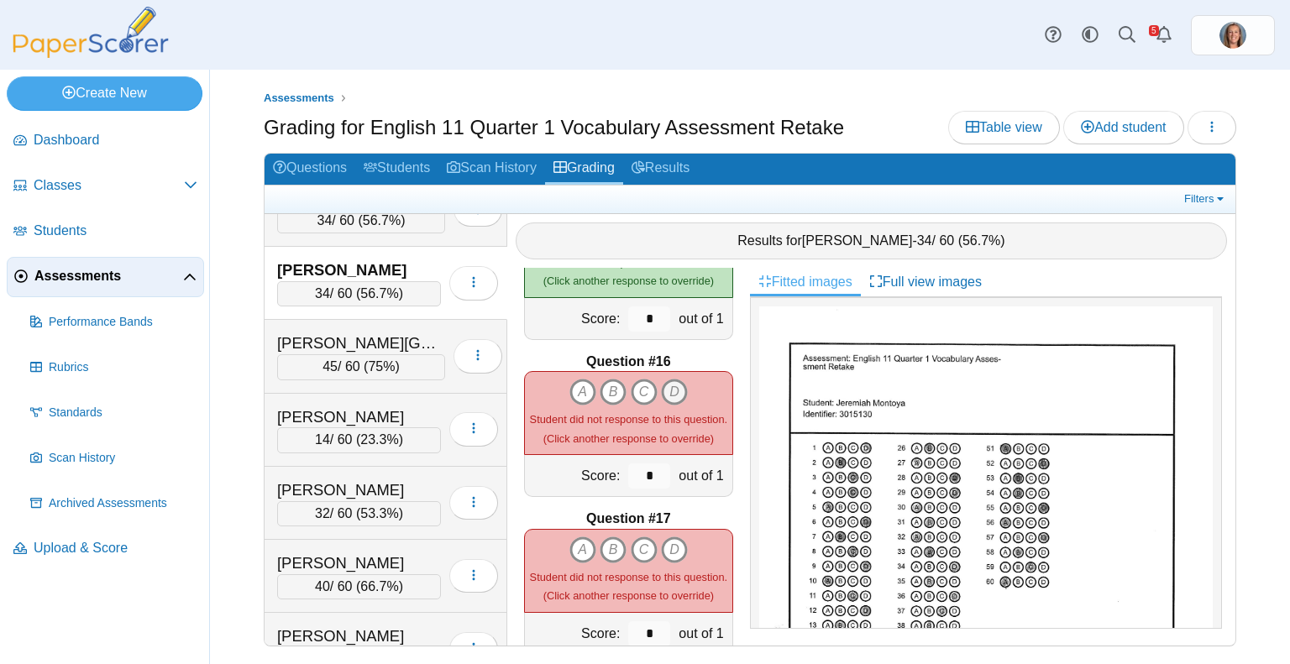
click at [663, 379] on icon "D" at bounding box center [674, 392] width 27 height 27
click at [669, 537] on icon "D" at bounding box center [674, 550] width 27 height 27
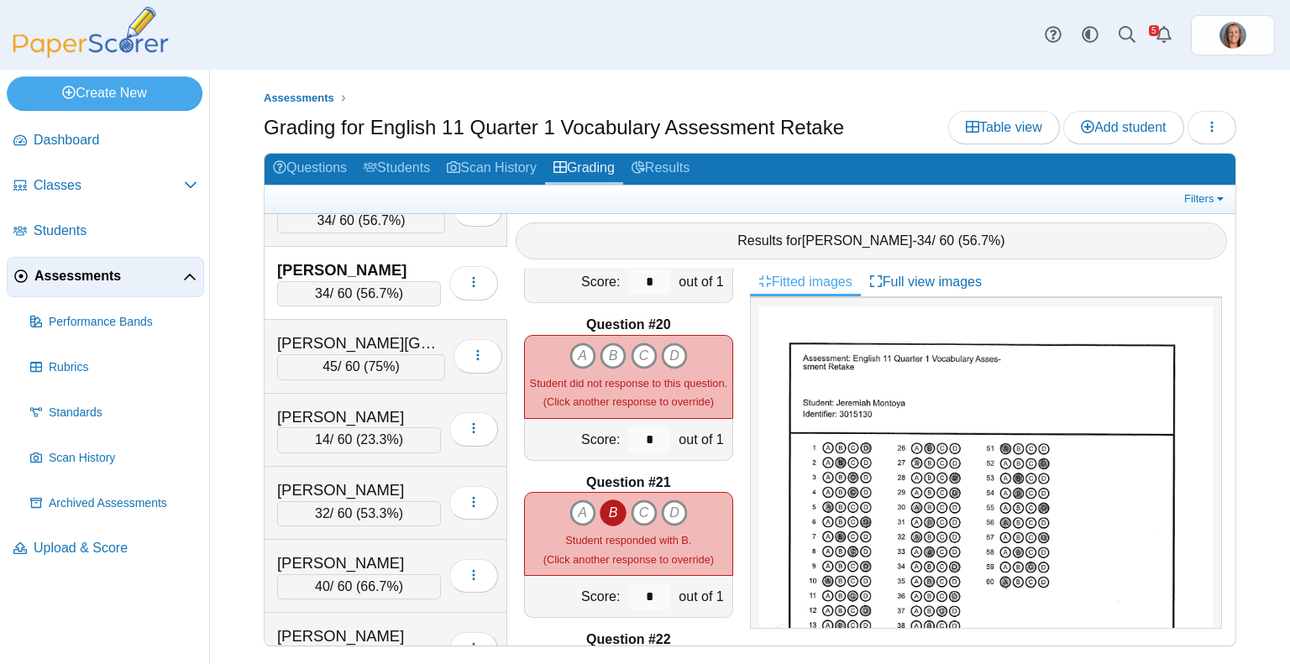
scroll to position [2956, 0]
click at [578, 345] on icon "A" at bounding box center [582, 358] width 27 height 27
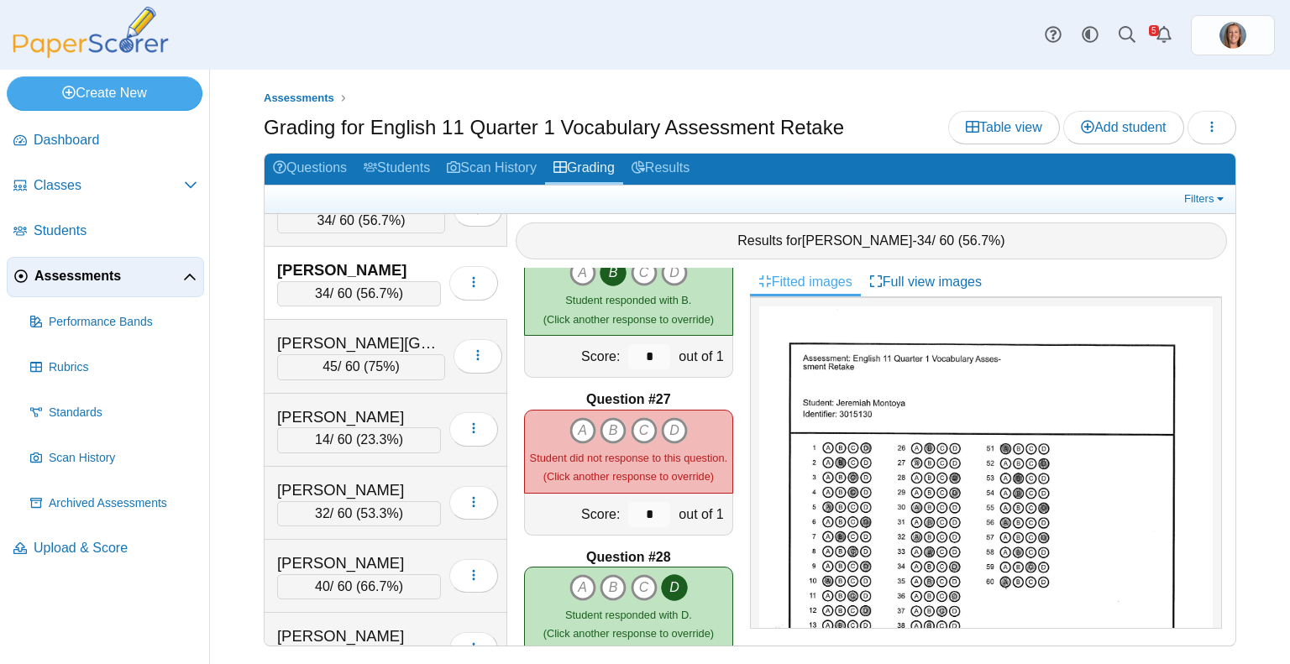
scroll to position [4001, 0]
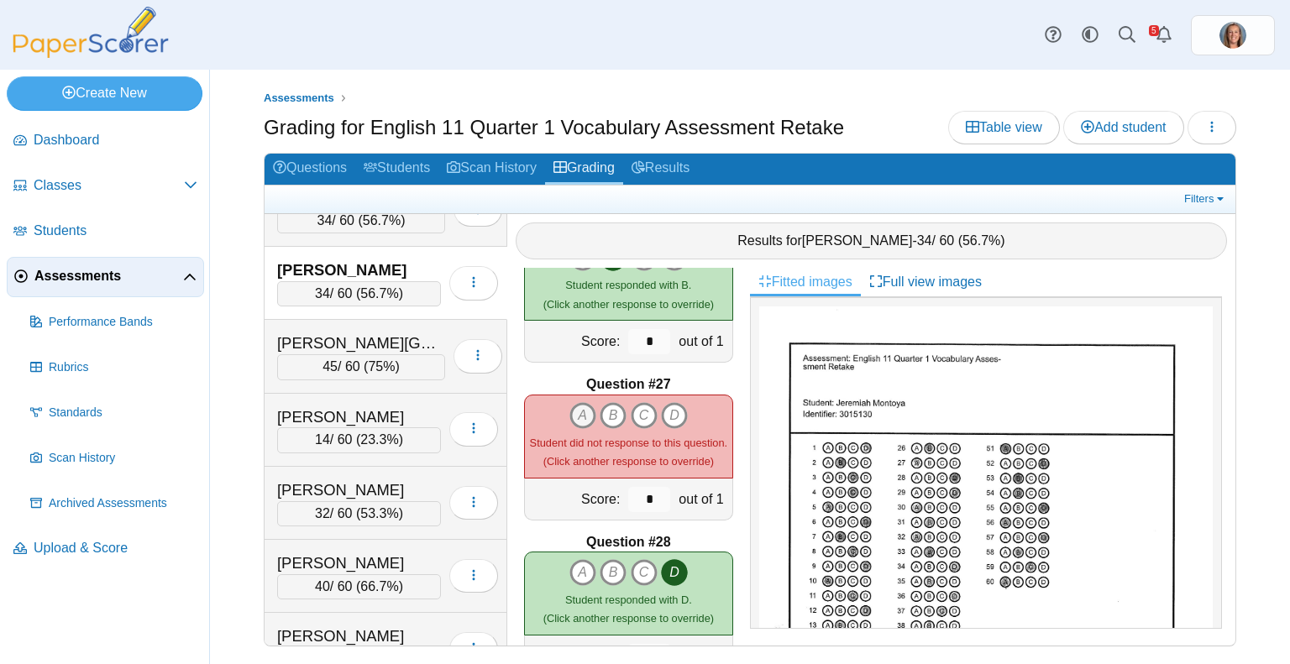
click at [580, 404] on icon "A" at bounding box center [582, 415] width 27 height 27
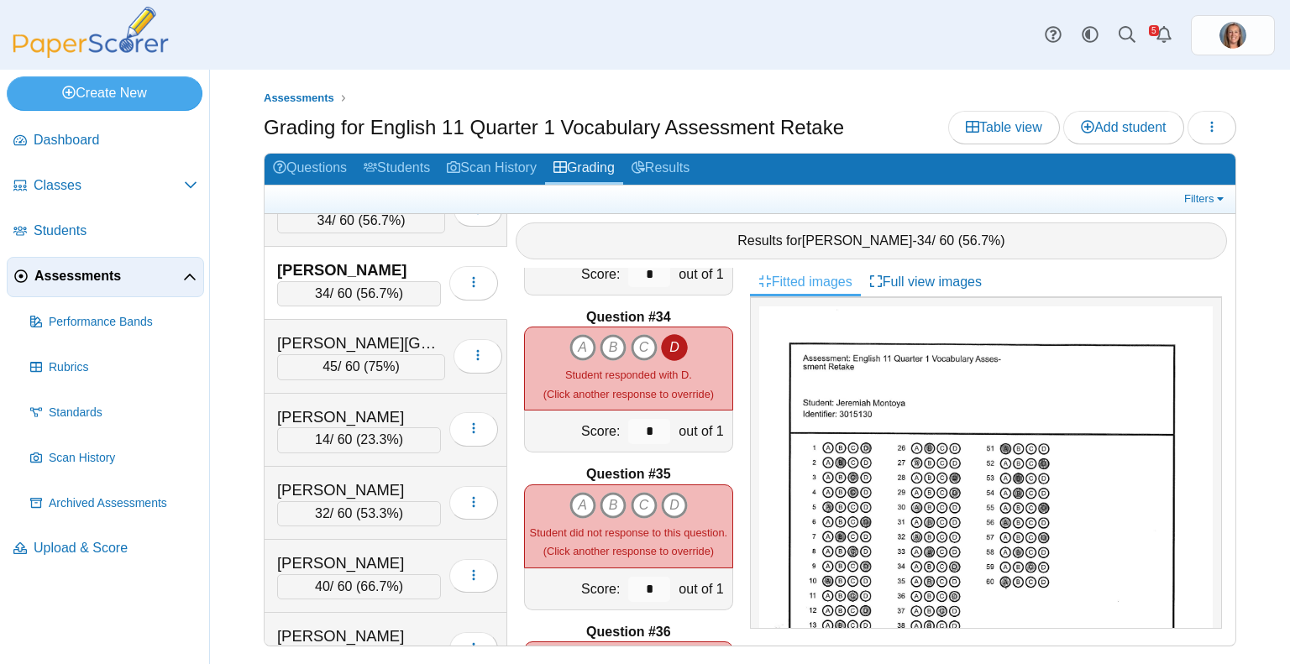
scroll to position [5170, 0]
click at [606, 500] on icon "B" at bounding box center [613, 505] width 27 height 27
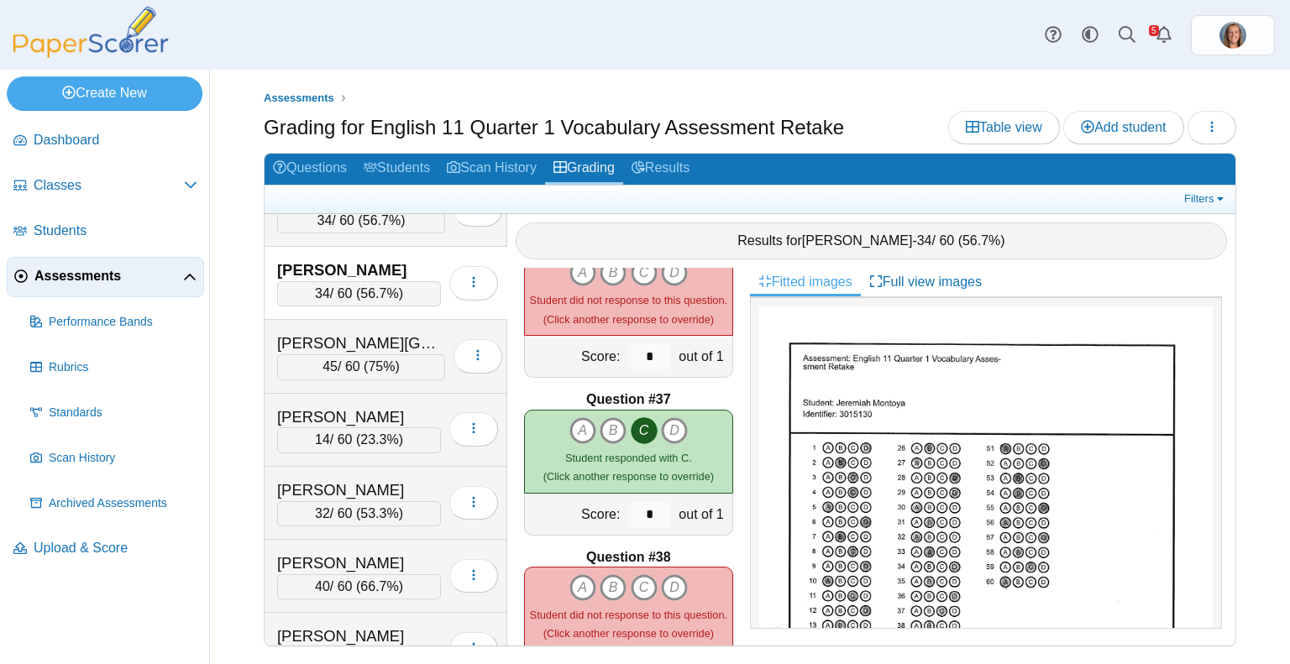
scroll to position [5479, 0]
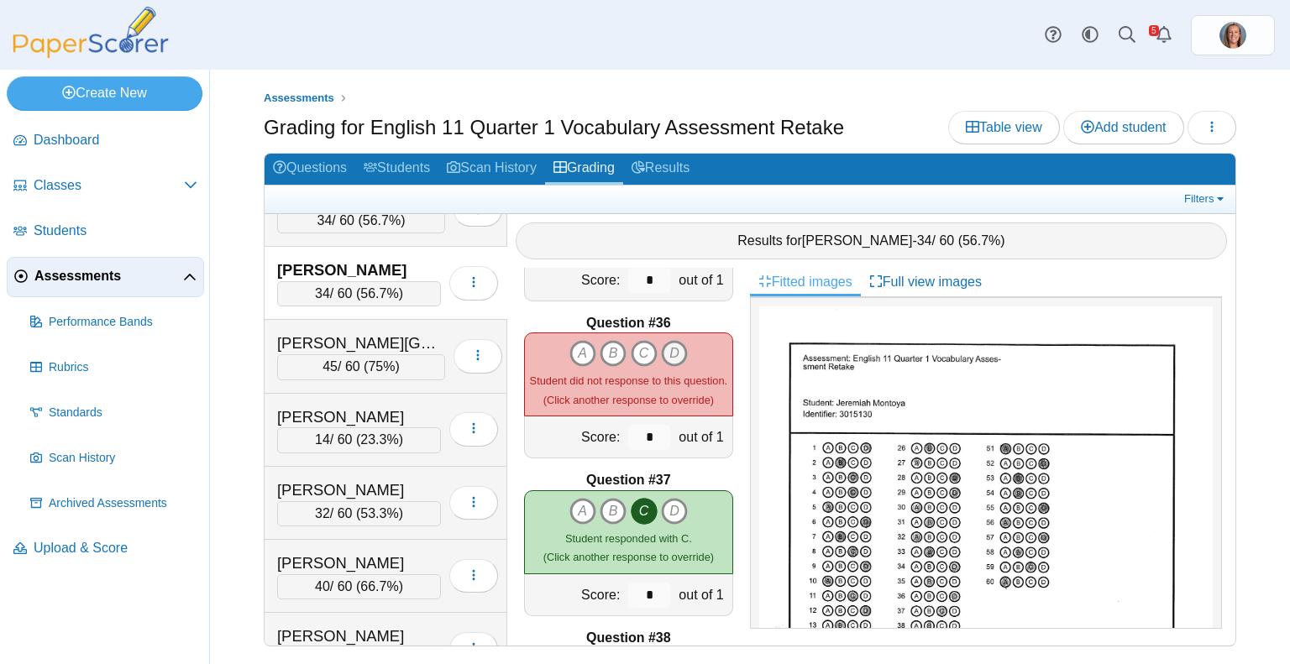
click at [666, 340] on icon "D" at bounding box center [674, 353] width 27 height 27
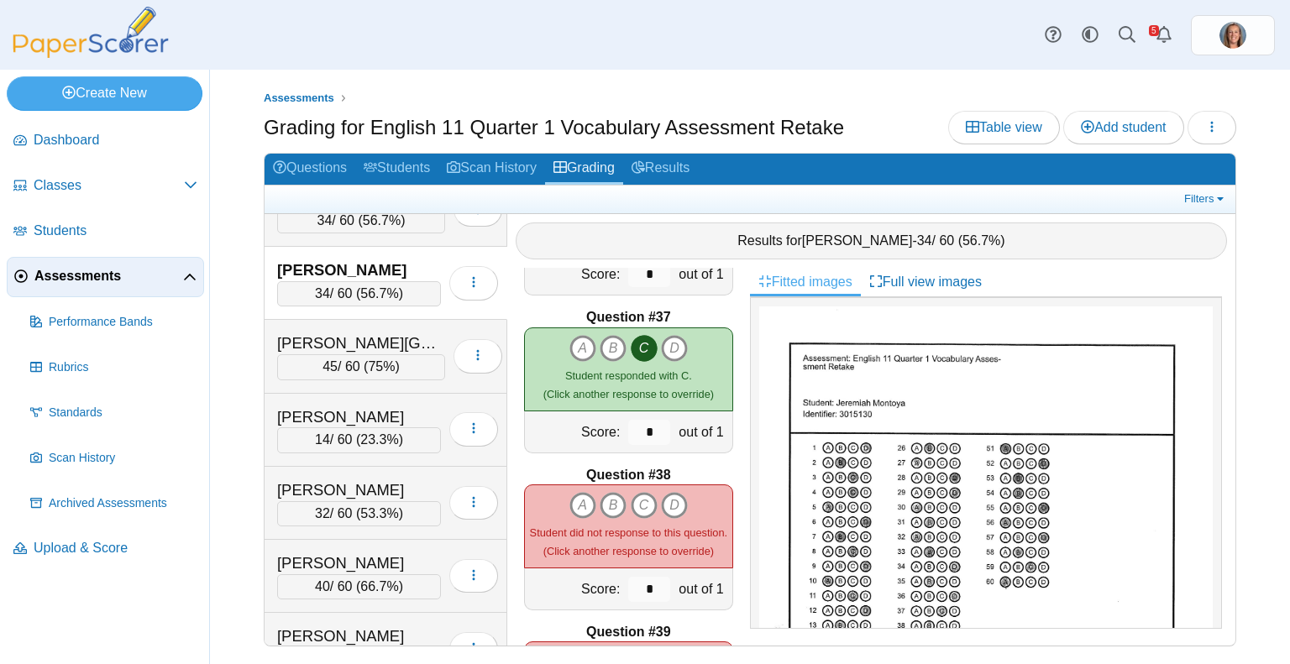
scroll to position [5650, 0]
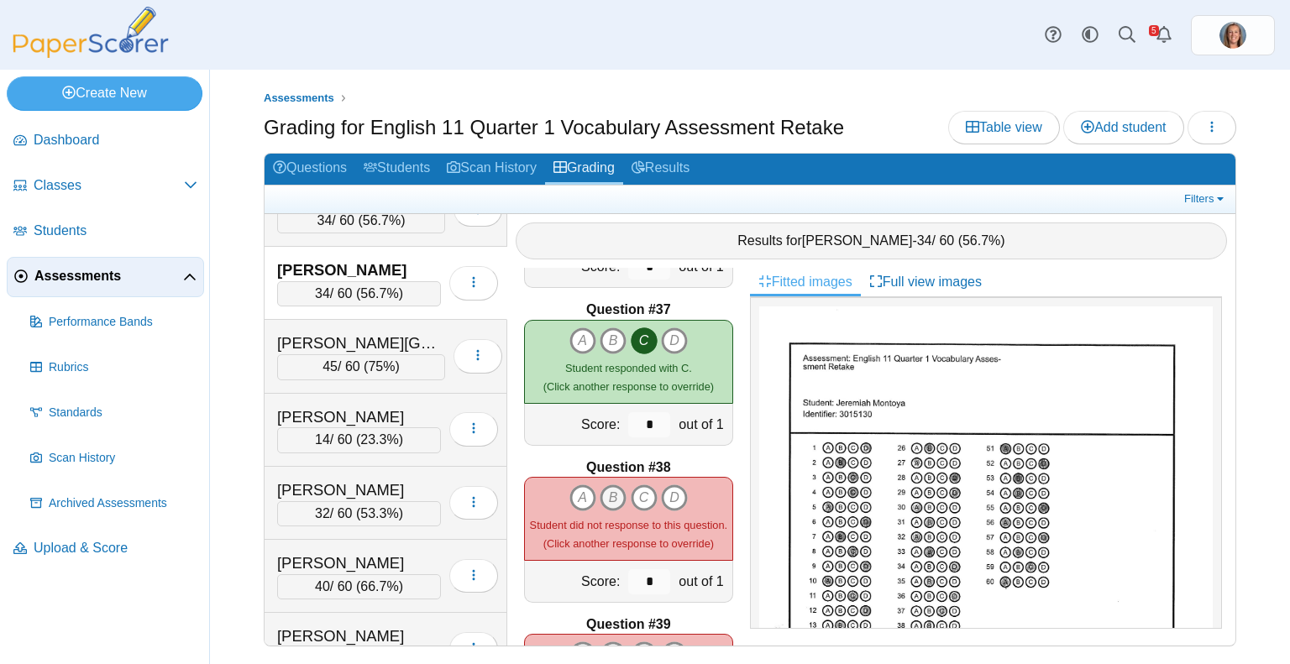
click at [601, 485] on icon "B" at bounding box center [613, 498] width 27 height 27
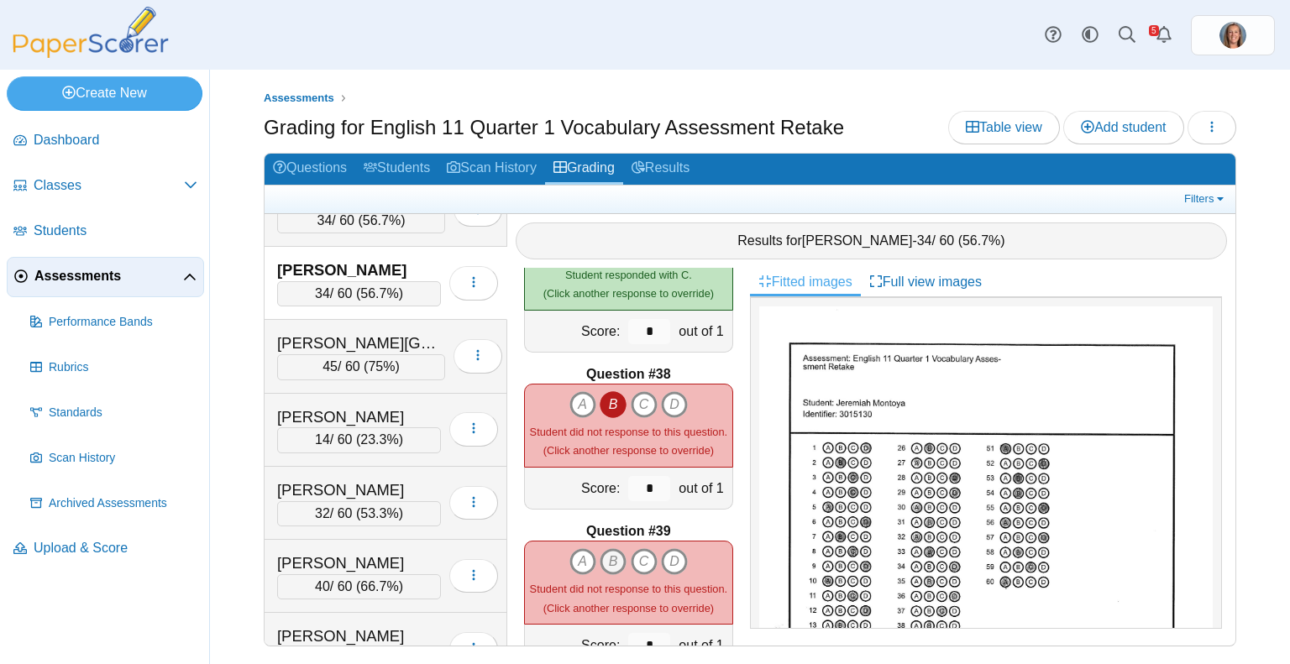
click at [604, 551] on icon "B" at bounding box center [613, 561] width 27 height 27
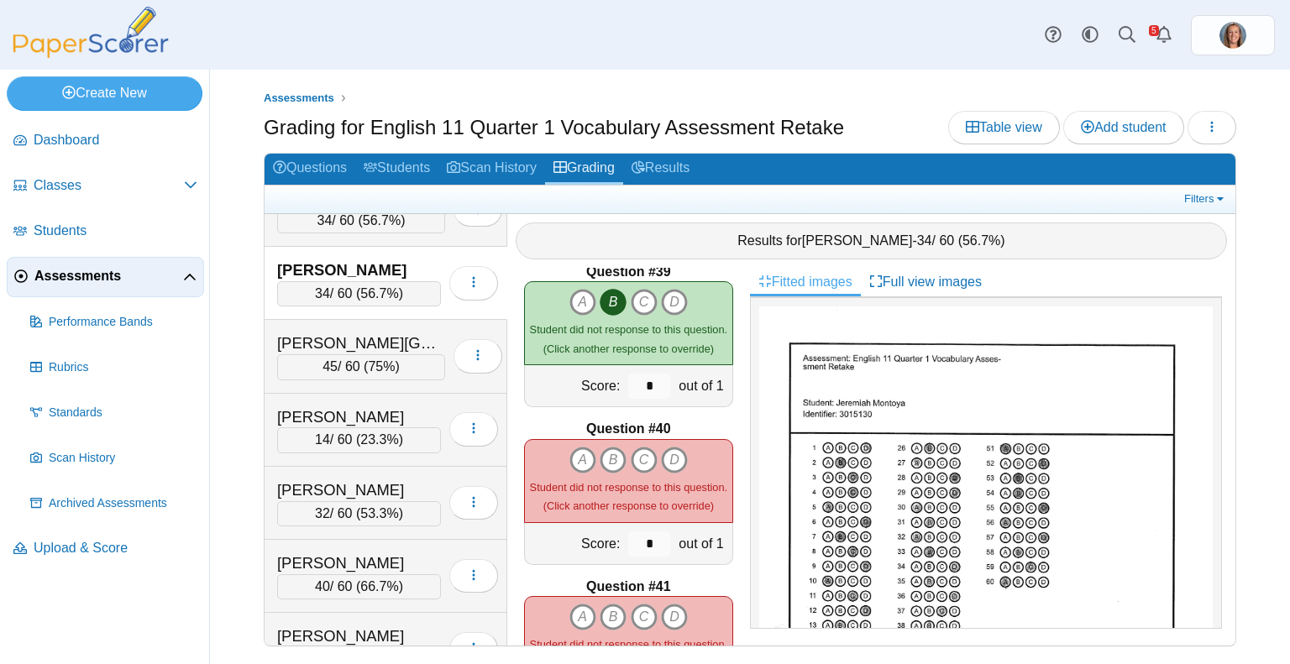
scroll to position [6005, 0]
click at [638, 452] on icon "C" at bounding box center [644, 457] width 27 height 27
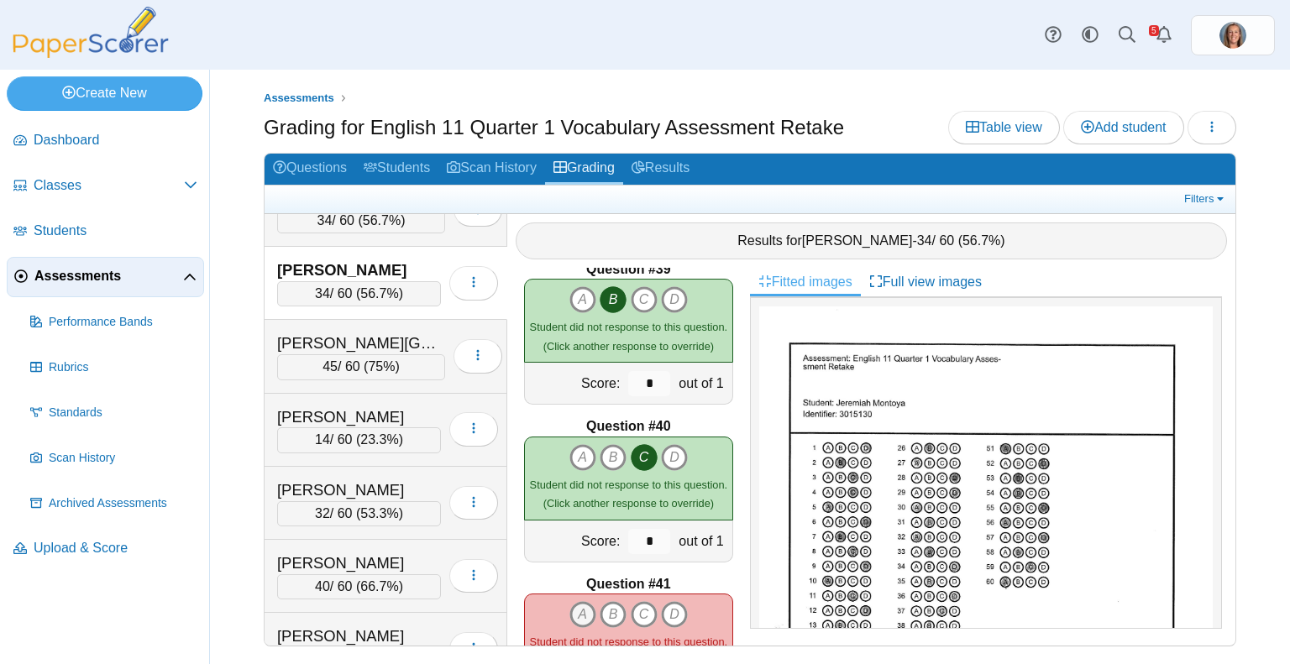
click at [571, 601] on icon "A" at bounding box center [582, 614] width 27 height 27
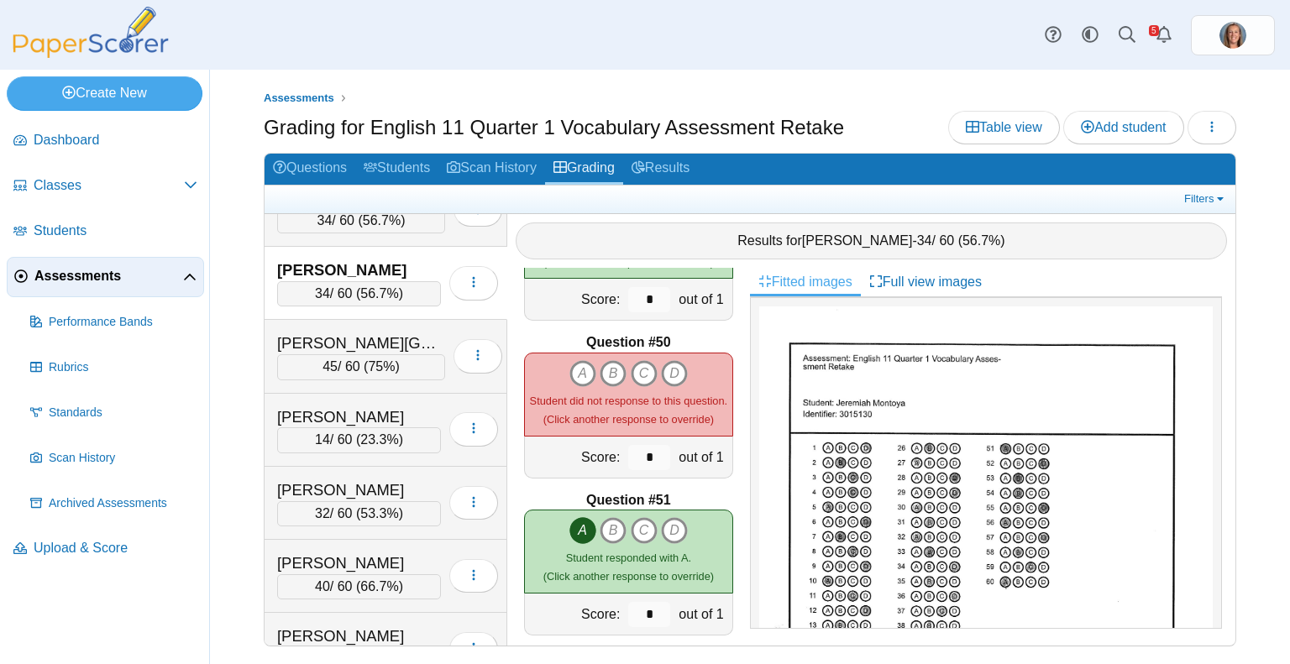
scroll to position [7663, 0]
click at [574, 364] on icon "A" at bounding box center [582, 373] width 27 height 27
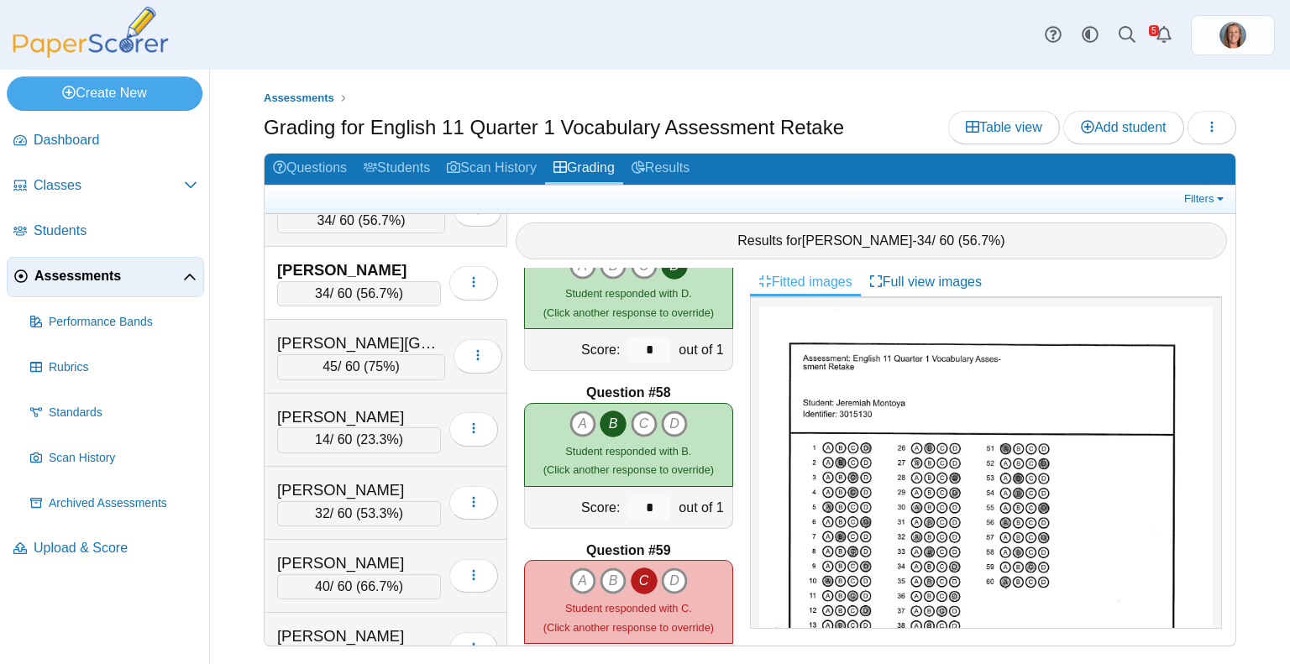
scroll to position [9097, 0]
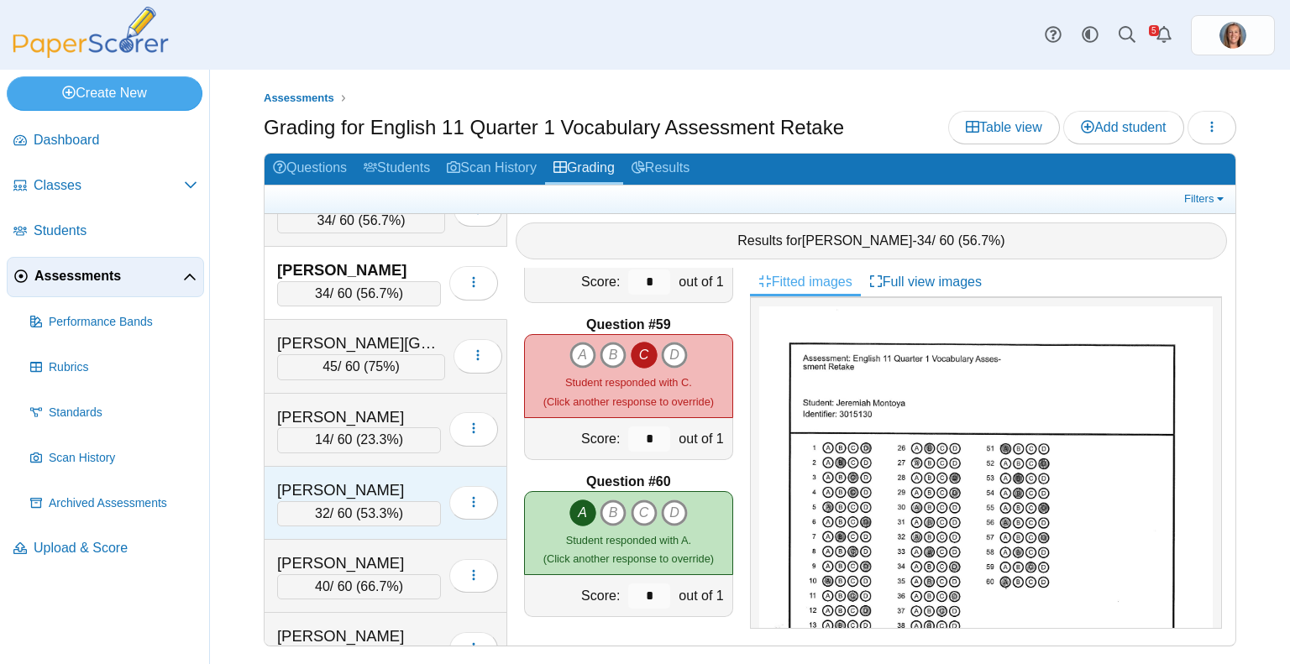
click at [338, 480] on div "[PERSON_NAME]" at bounding box center [359, 491] width 164 height 22
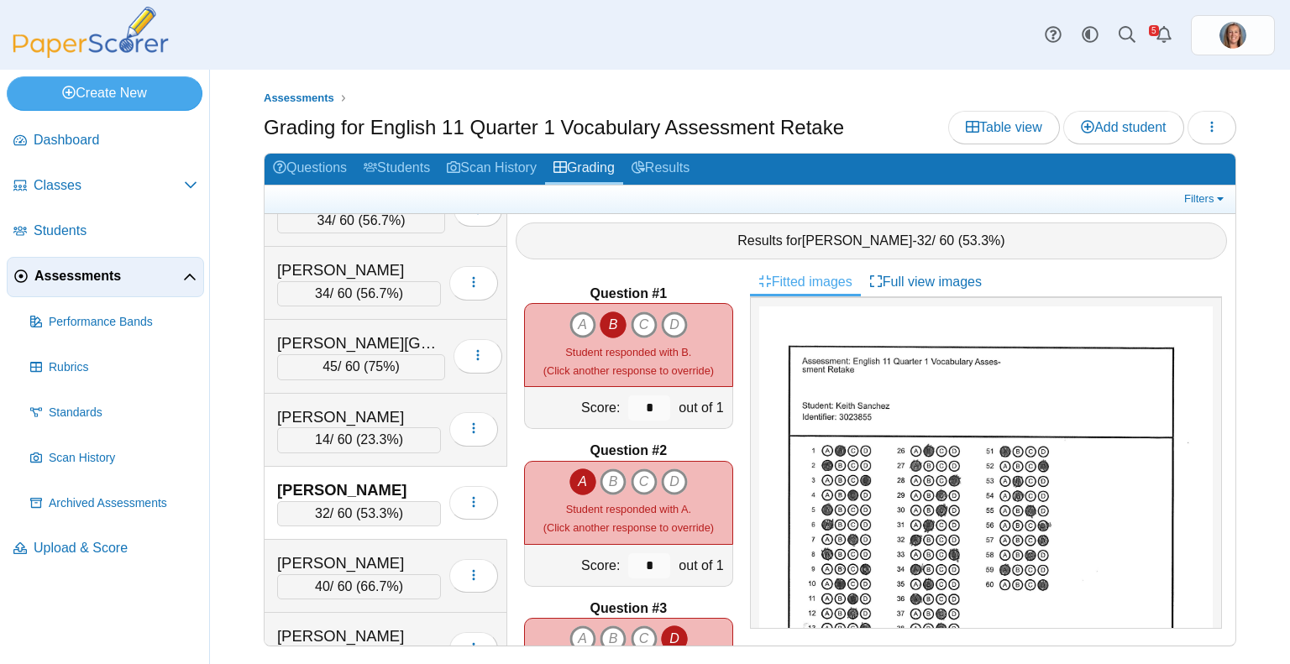
scroll to position [293, 0]
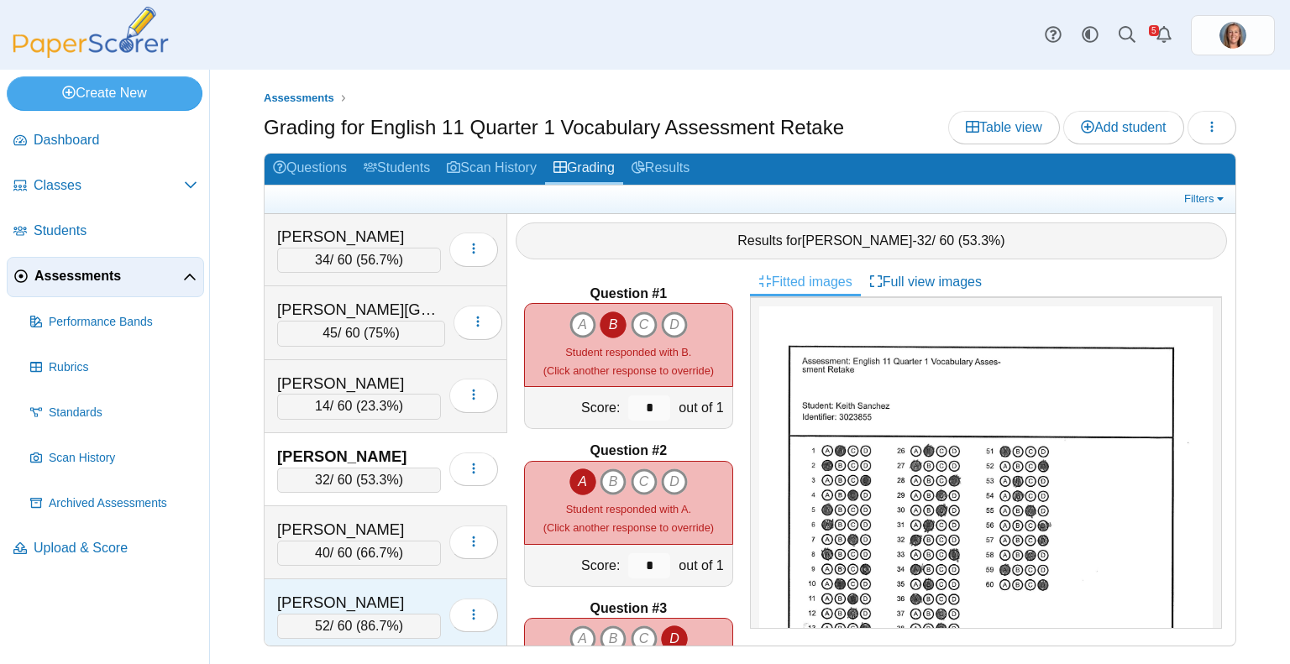
click at [345, 614] on div "52 / 60 ( 86.7% )" at bounding box center [359, 626] width 164 height 25
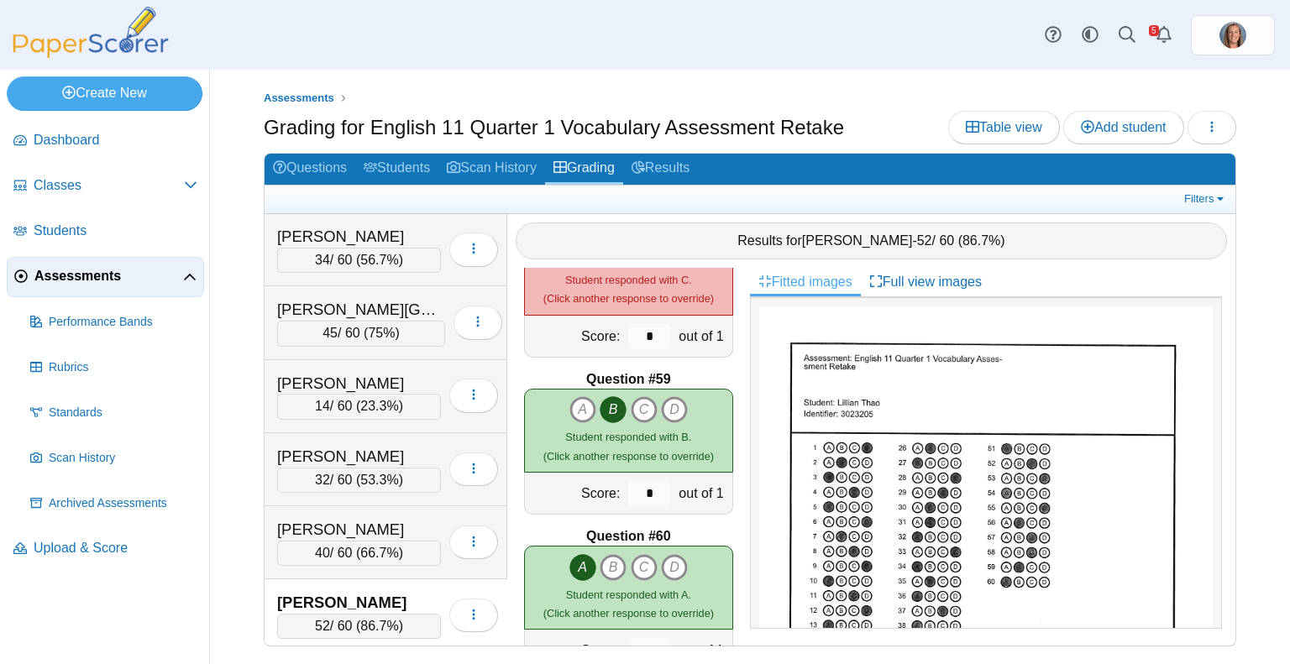
scroll to position [9097, 0]
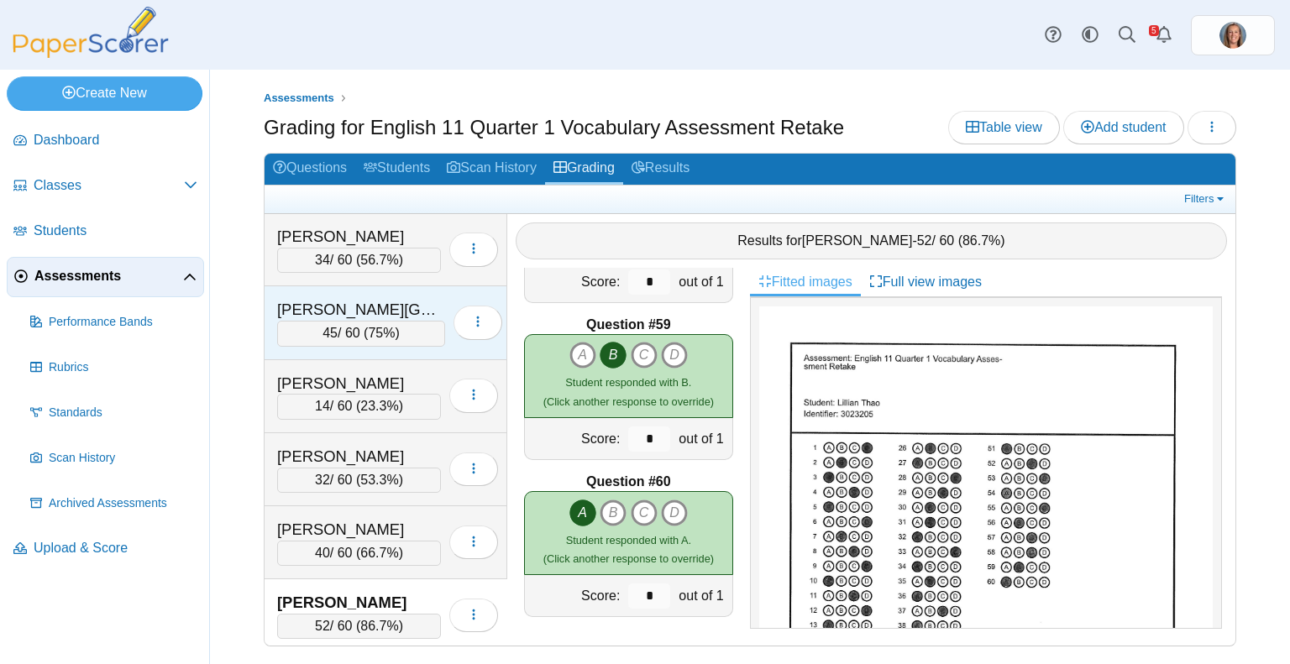
click at [368, 299] on div "[PERSON_NAME][GEOGRAPHIC_DATA]" at bounding box center [361, 310] width 168 height 22
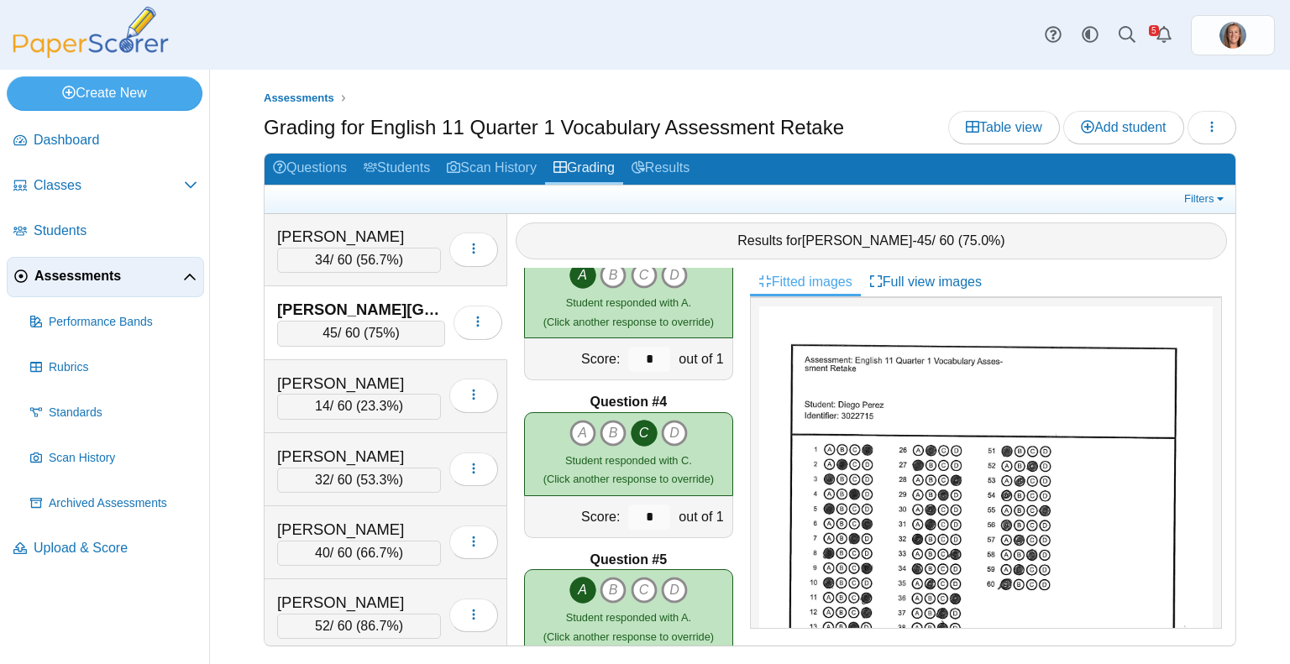
scroll to position [0, 0]
